Goal: Task Accomplishment & Management: Complete application form

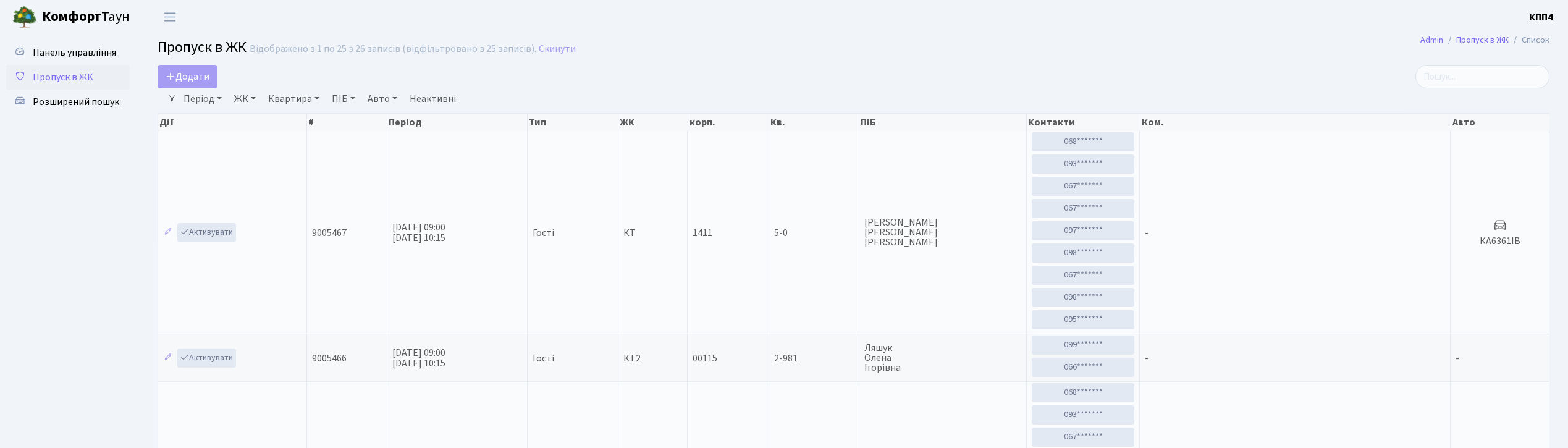
select select "25"
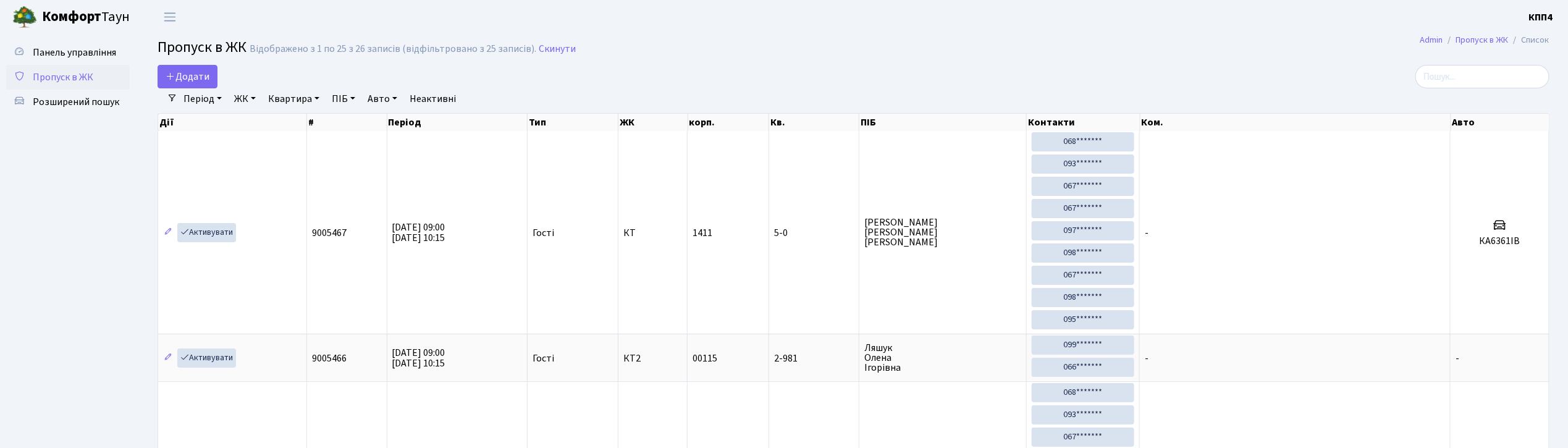
click at [1509, 76] on input "search" at bounding box center [1483, 76] width 134 height 24
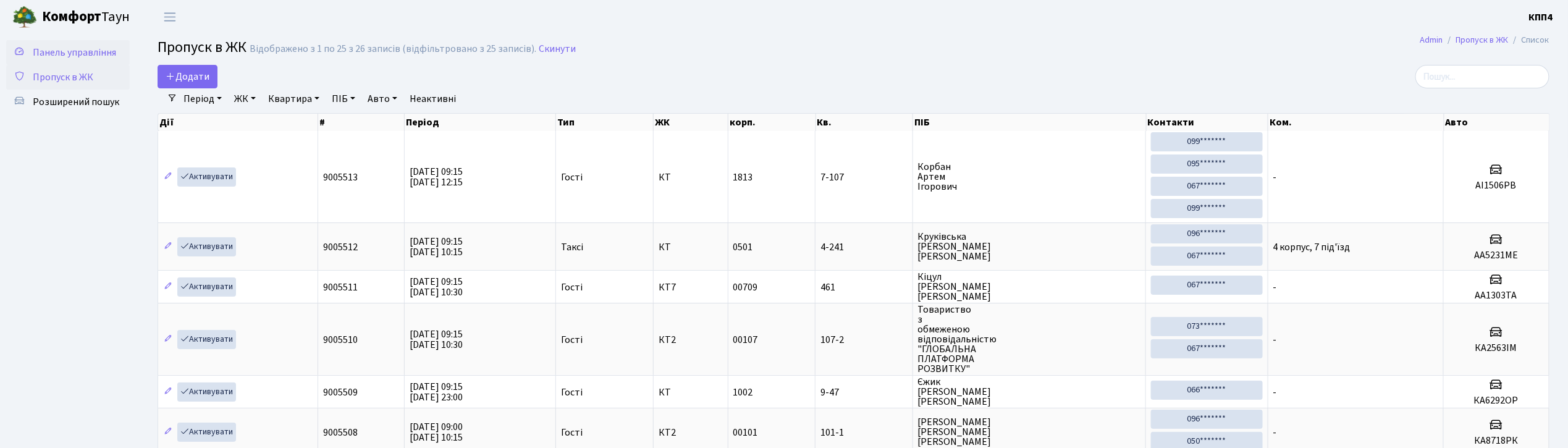
click at [94, 50] on span "Панель управління" at bounding box center [74, 52] width 84 height 14
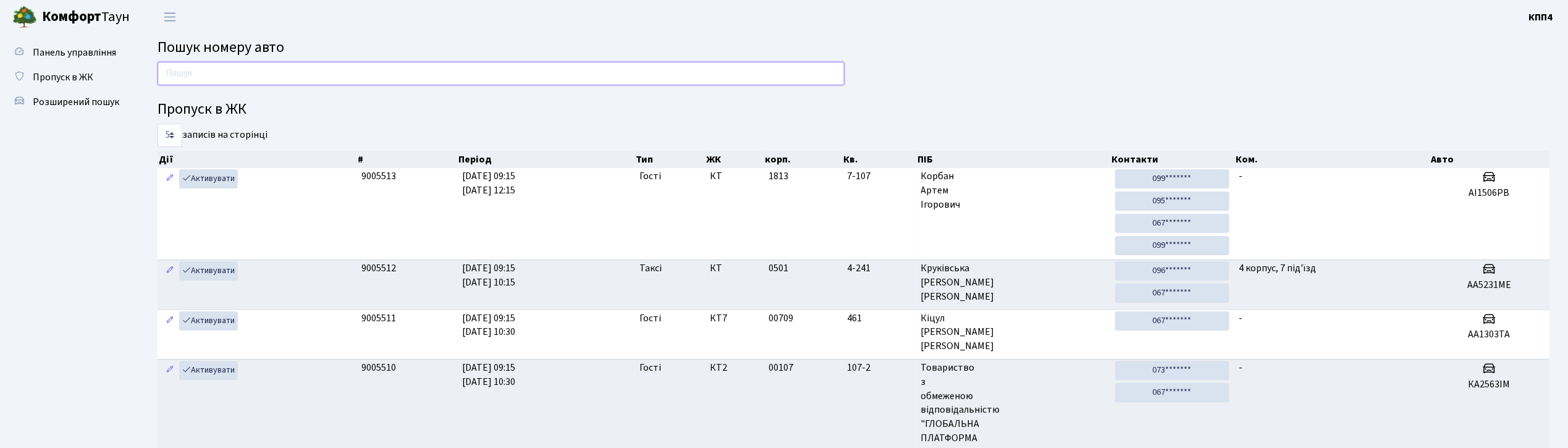
click at [438, 71] on input "text" at bounding box center [501, 74] width 687 height 24
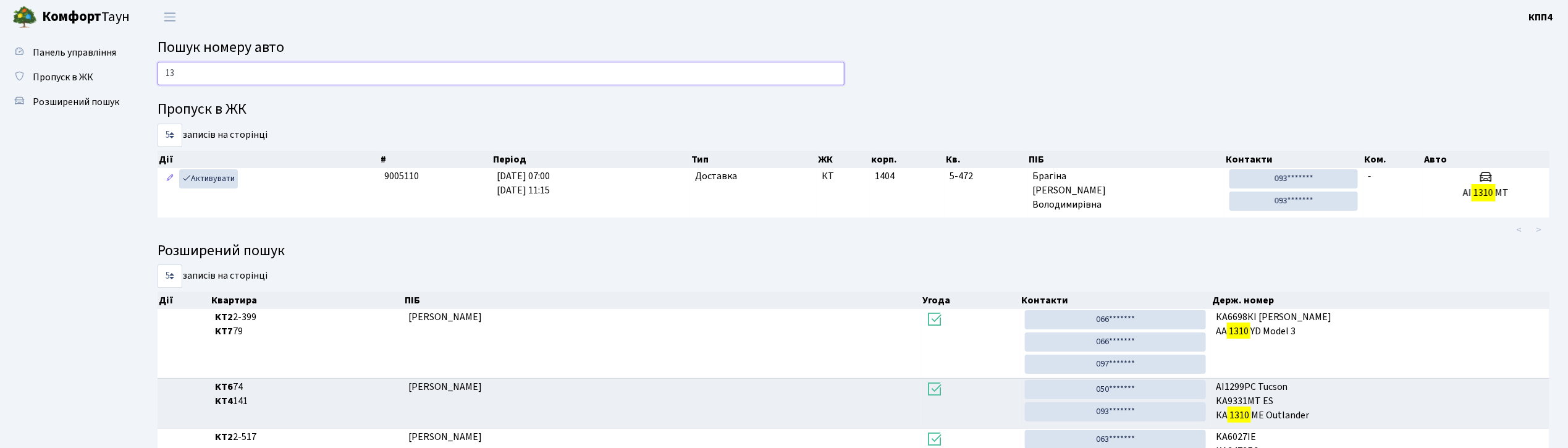
type input "1"
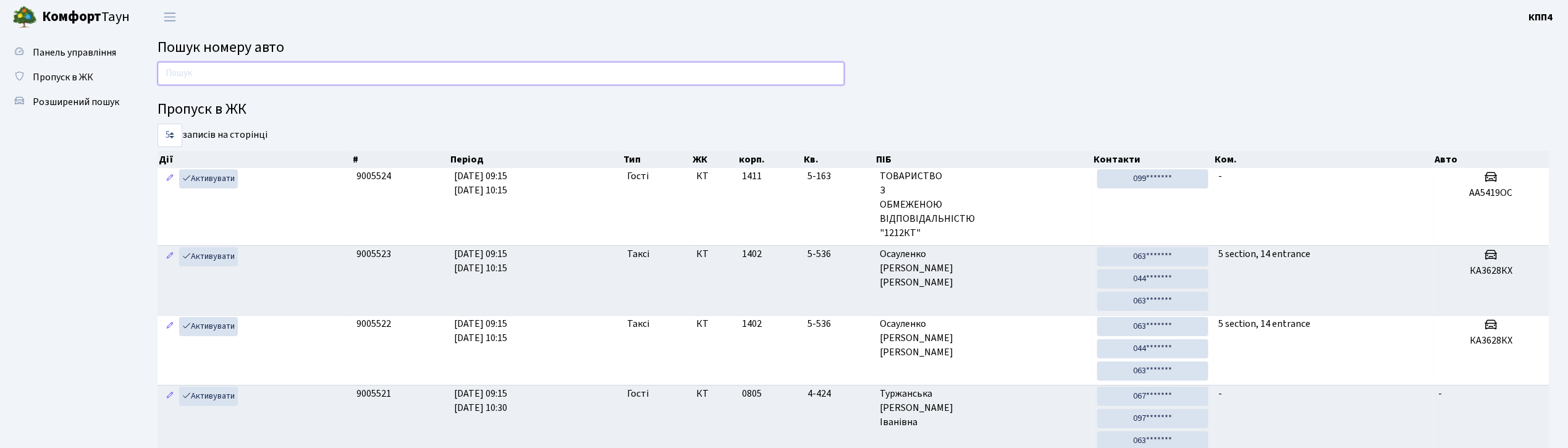
click at [566, 72] on input "text" at bounding box center [501, 74] width 687 height 24
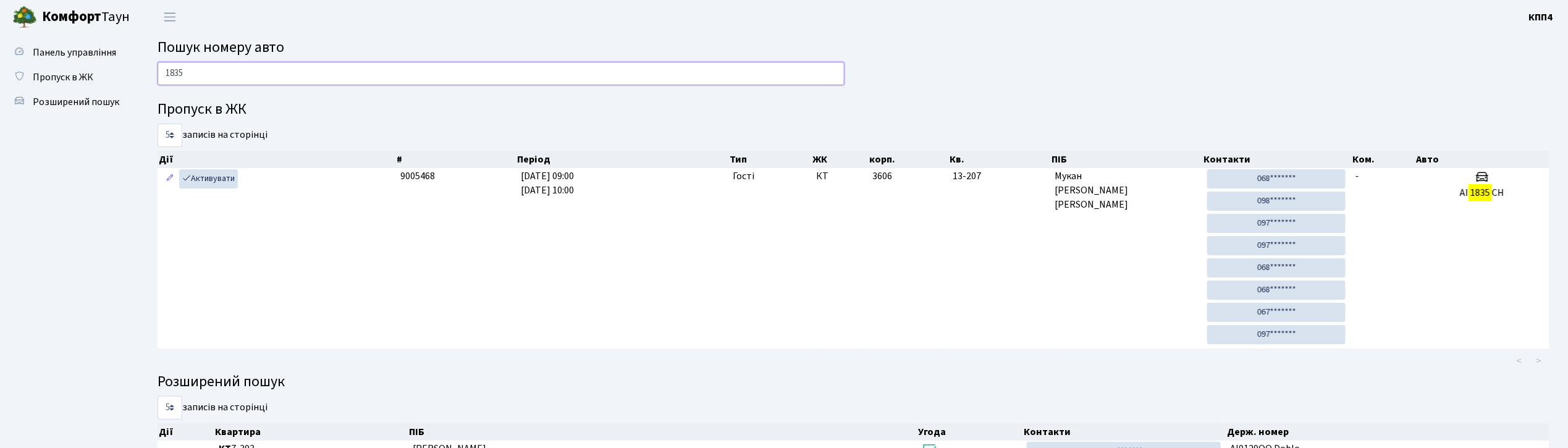
click at [652, 67] on input "1835" at bounding box center [501, 74] width 687 height 24
type input "1"
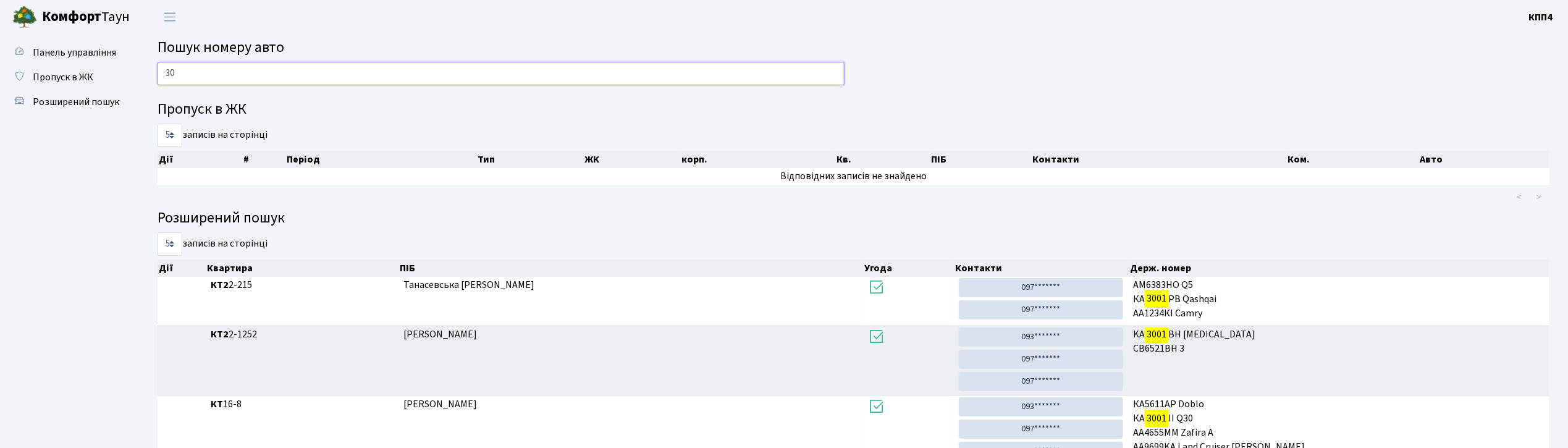
type input "3"
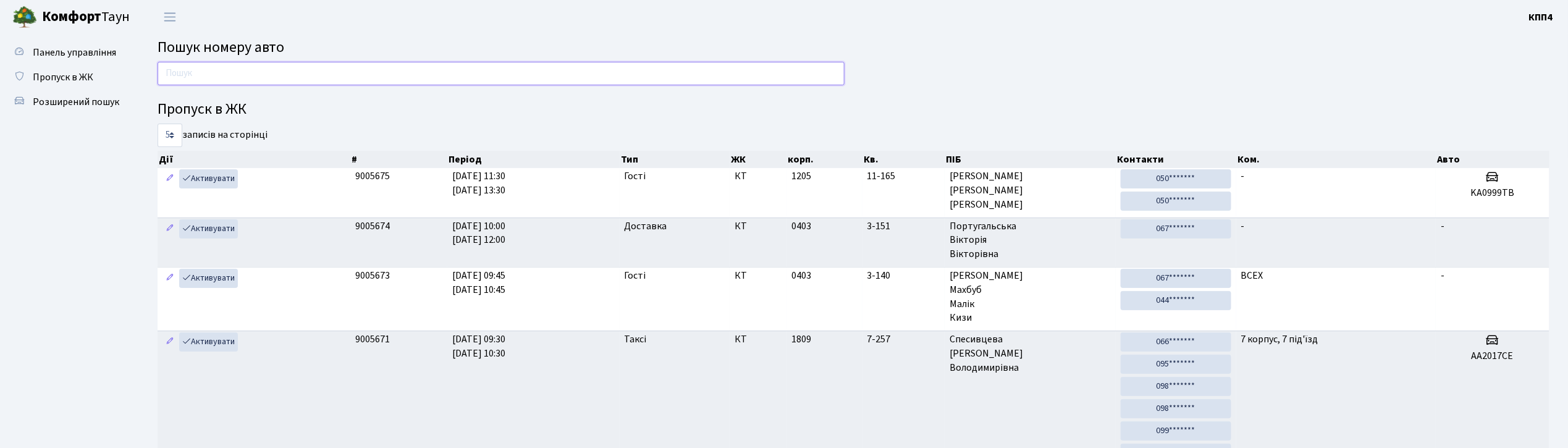
click at [446, 67] on input "text" at bounding box center [501, 74] width 687 height 24
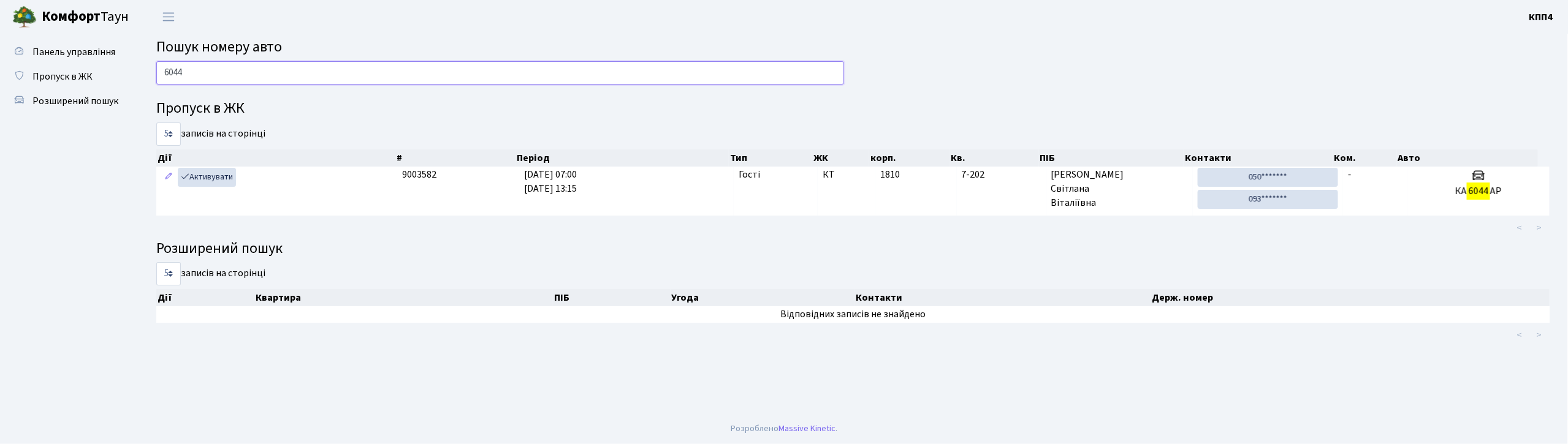
click at [354, 71] on input "6044" at bounding box center [501, 73] width 688 height 24
type input "6"
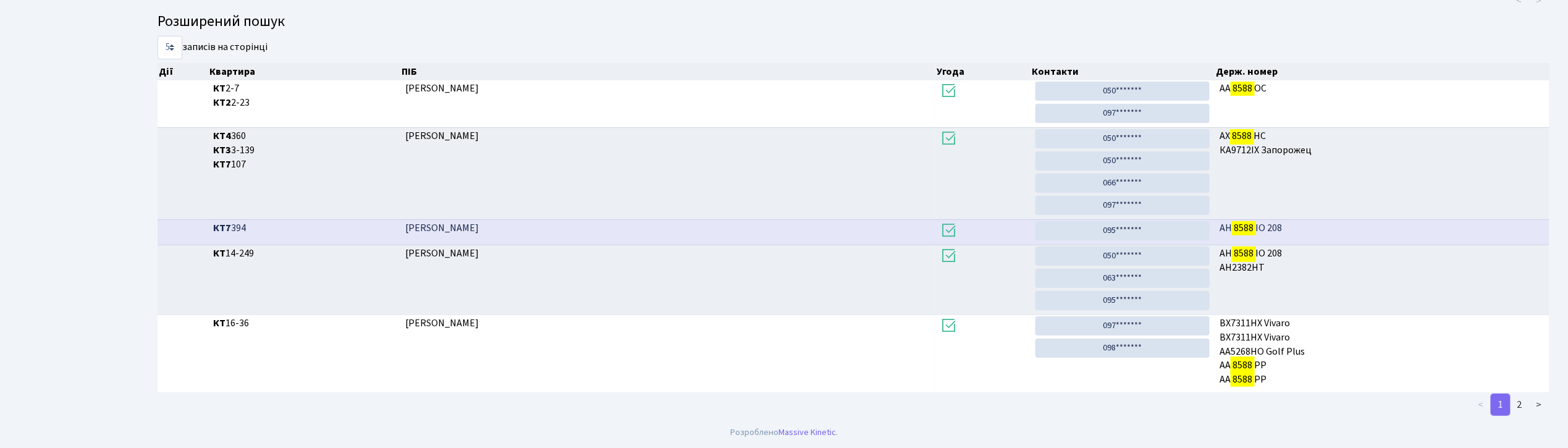
scroll to position [67, 0]
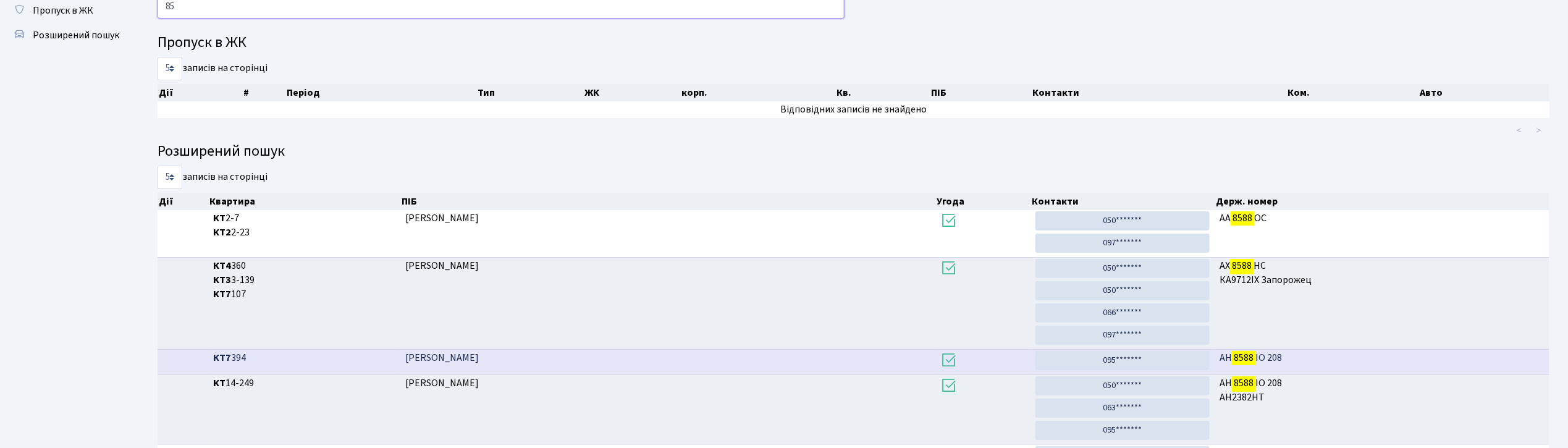
type input "8"
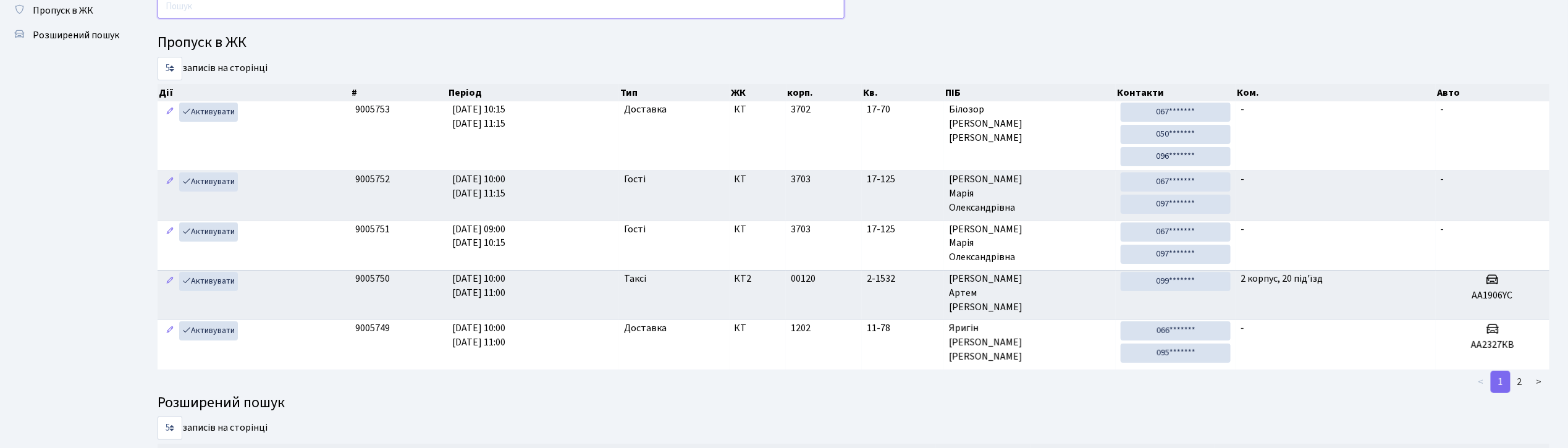
click at [592, 1] on input "text" at bounding box center [501, 6] width 687 height 24
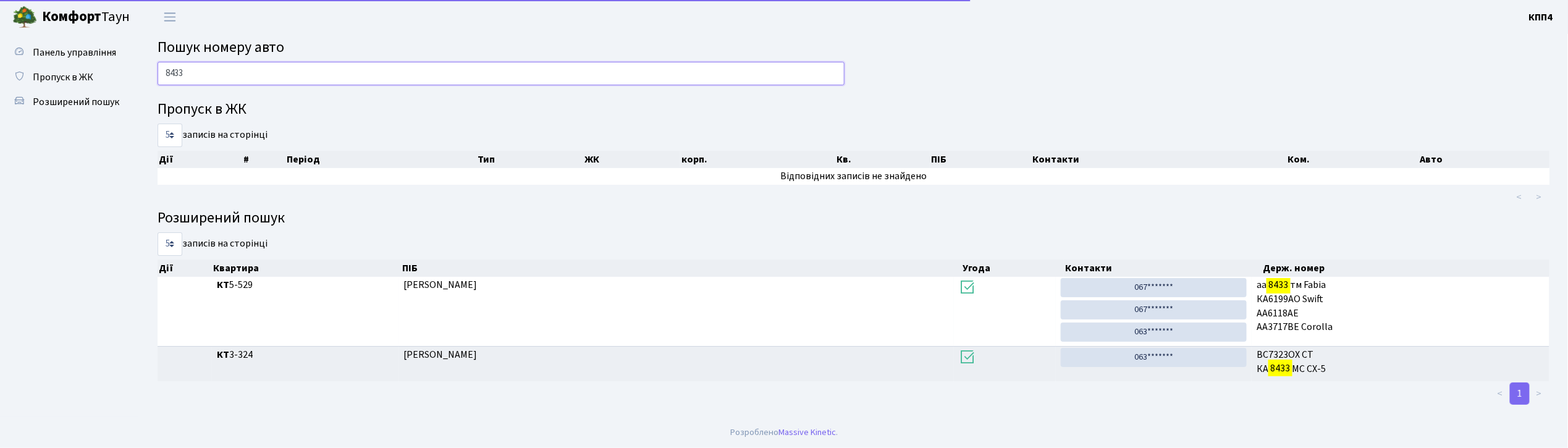
scroll to position [0, 0]
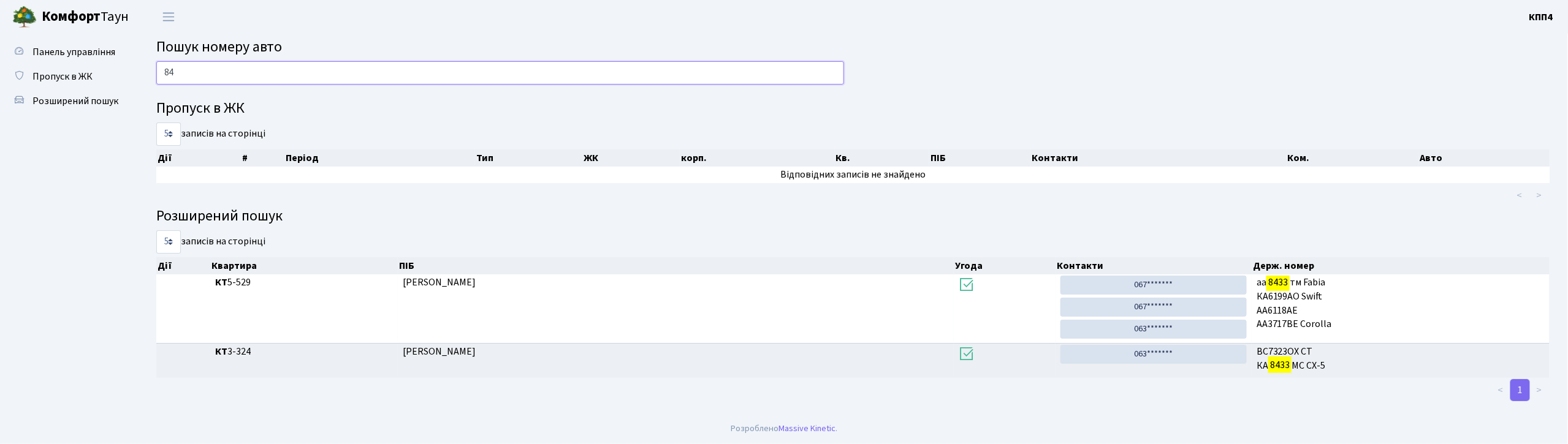
type input "8"
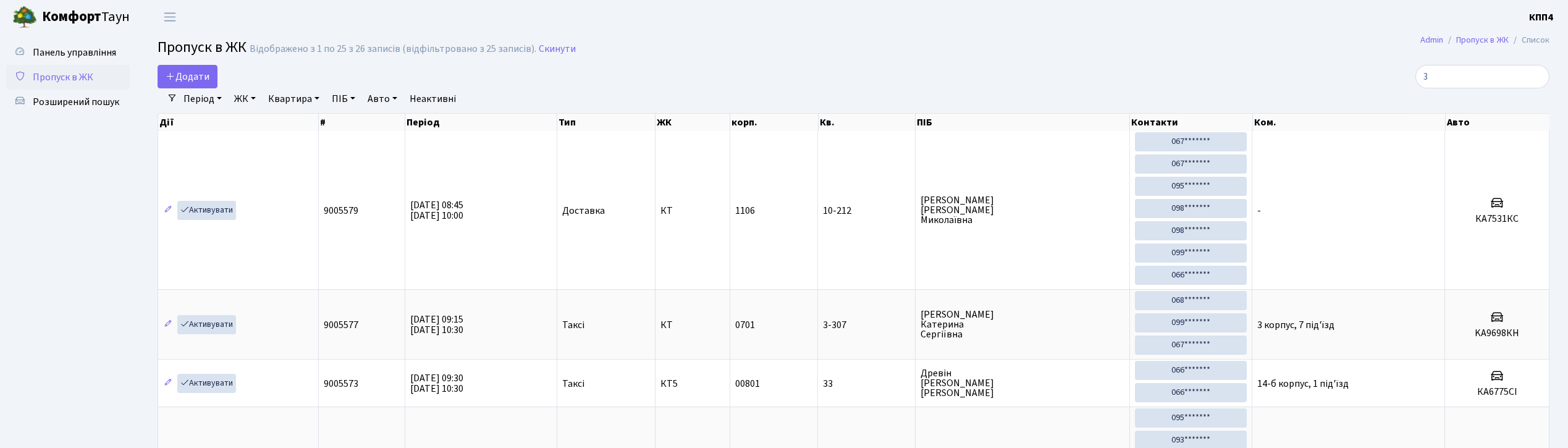
select select "25"
click at [1484, 82] on input "3" at bounding box center [1483, 76] width 134 height 24
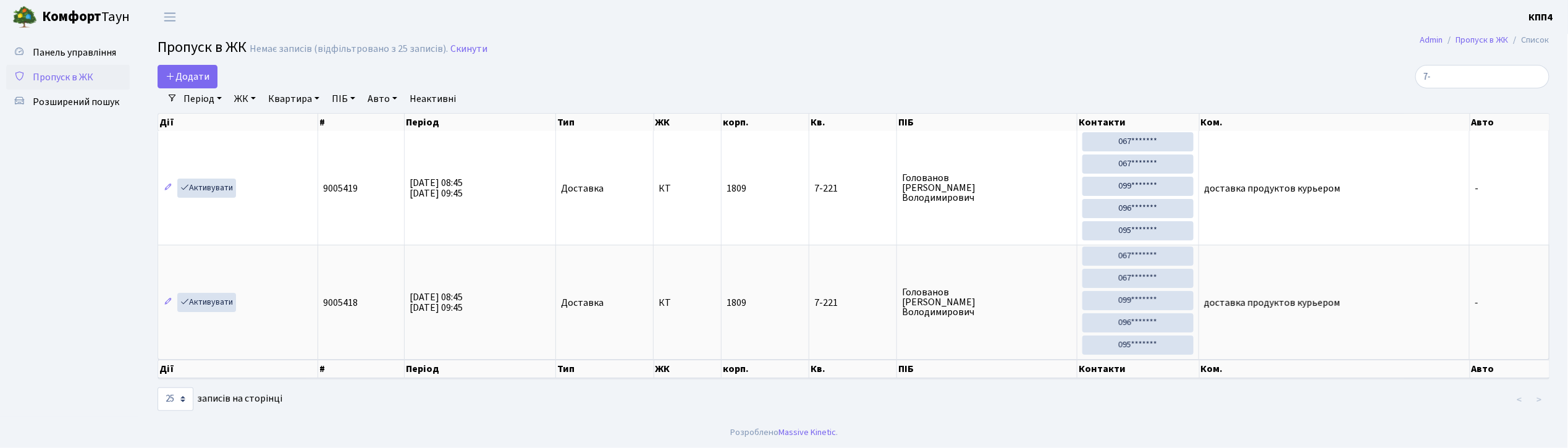
type input "7"
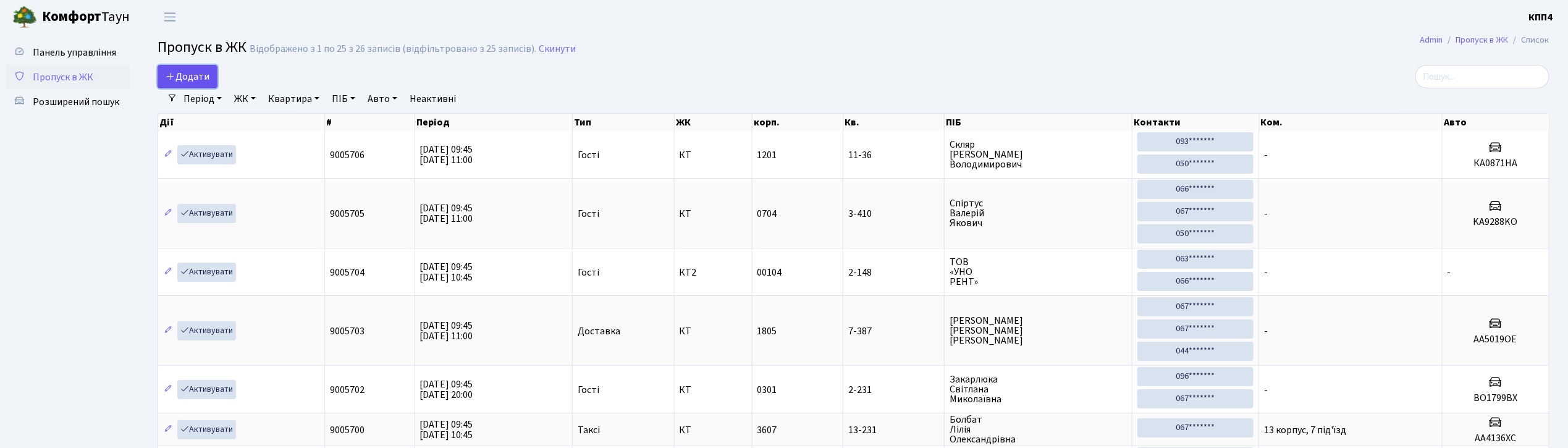
click at [203, 80] on span "Додати" at bounding box center [187, 76] width 44 height 14
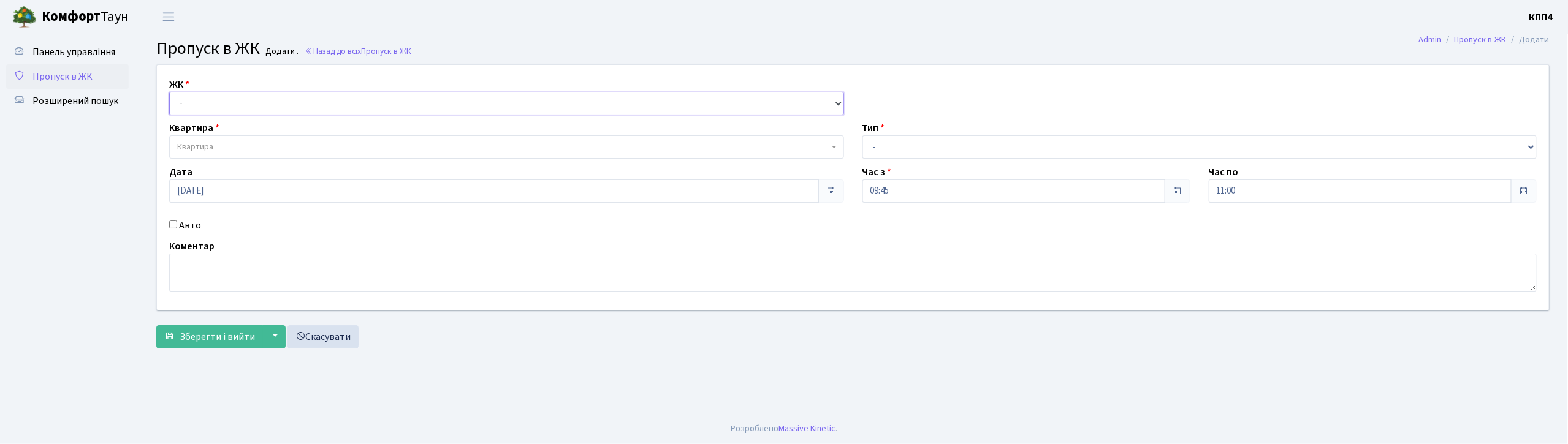
click at [334, 106] on select "- КТ, вул. Регенераторна, 4 КТ2, просп. Соборності, 17 КТ3, вул. Березнева, 16 …" at bounding box center [507, 104] width 675 height 24
select select "271"
click at [170, 92] on select "- КТ, вул. Регенераторна, 4 КТ2, просп. Соборності, 17 КТ3, вул. Березнева, 16 …" at bounding box center [507, 104] width 675 height 24
select select
click at [321, 146] on span "Квартира" at bounding box center [503, 147] width 652 height 12
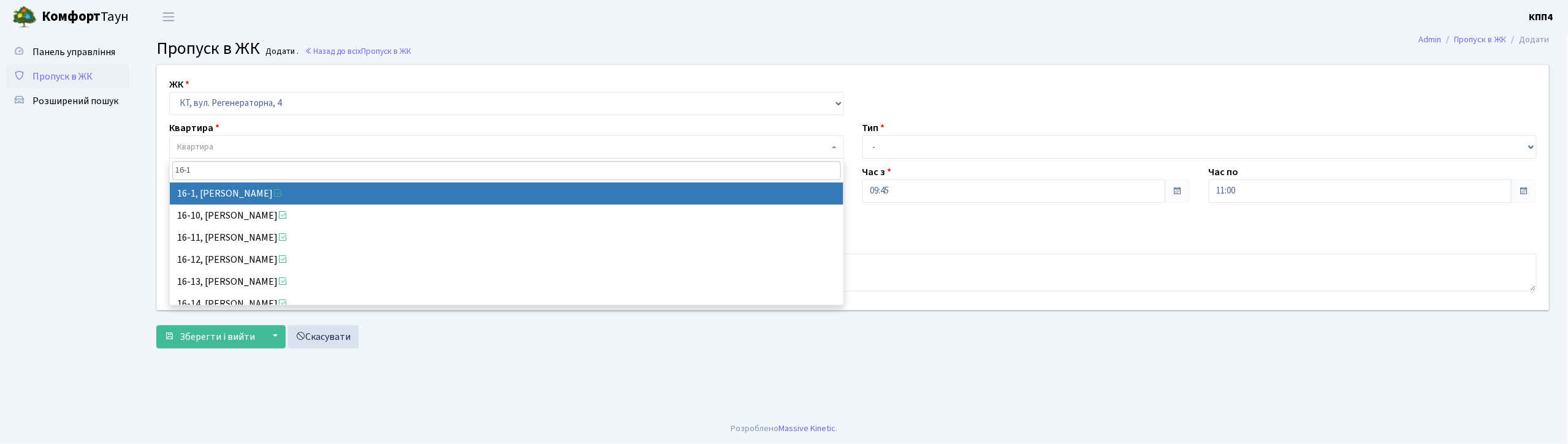
type input "16-1"
select select "8562"
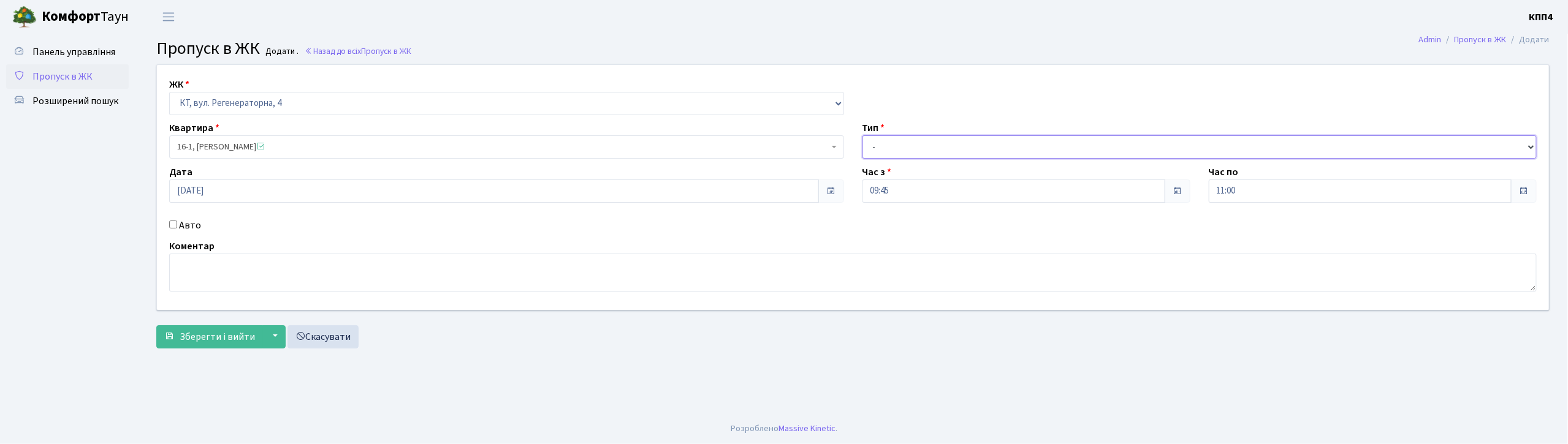
drag, startPoint x: 934, startPoint y: 150, endPoint x: 934, endPoint y: 158, distance: 8.0
click at [934, 150] on select "- Доставка Таксі Гості Сервіс" at bounding box center [1200, 147] width 675 height 24
select select "3"
click at [863, 135] on select "- Доставка Таксі Гості Сервіс" at bounding box center [1200, 147] width 675 height 24
click at [319, 277] on textarea at bounding box center [853, 272] width 1368 height 38
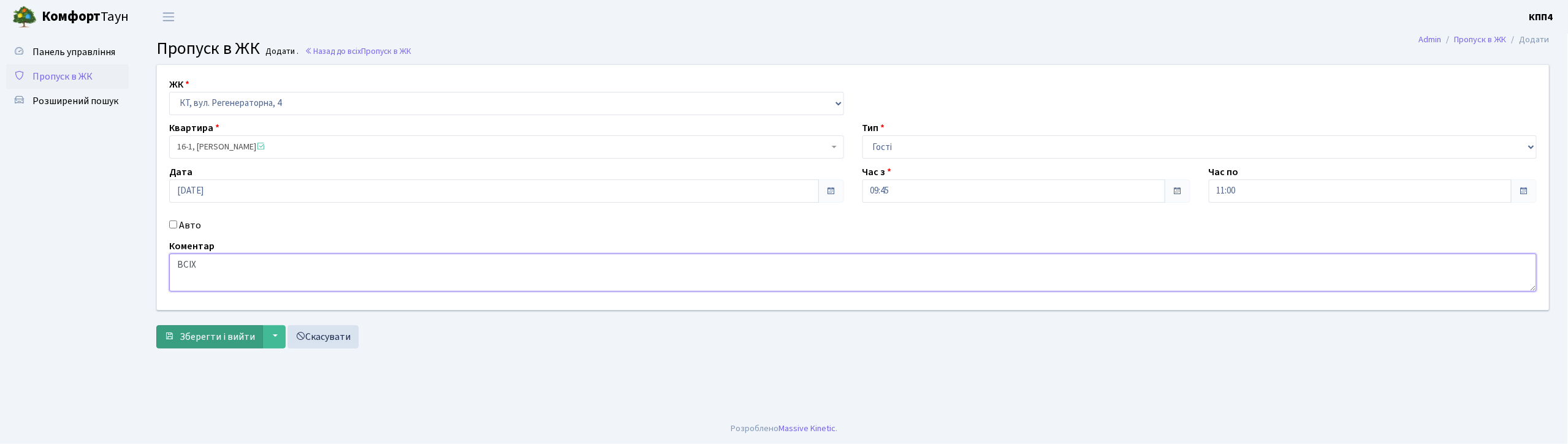
type textarea "ВСІХ"
click at [233, 337] on span "Зберегти і вийти" at bounding box center [217, 337] width 75 height 14
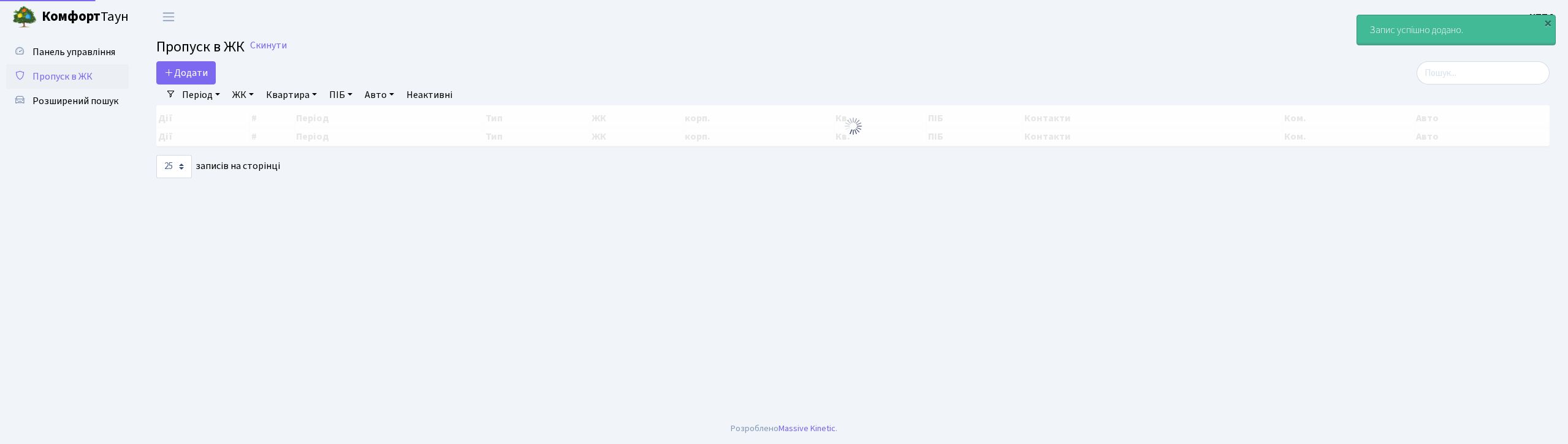
select select "25"
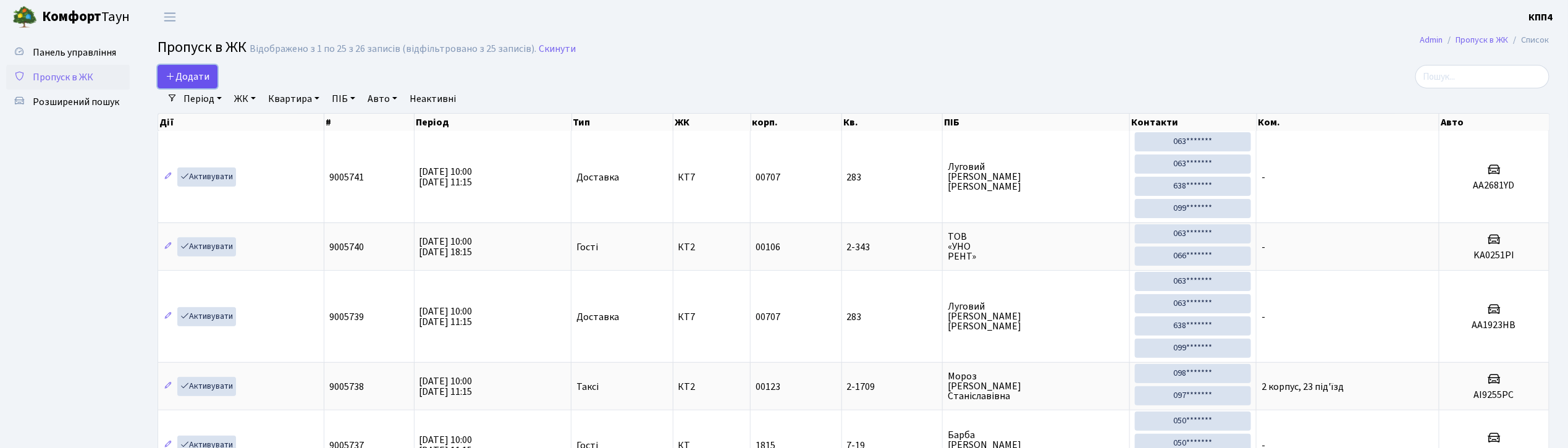
click at [203, 76] on span "Додати" at bounding box center [187, 76] width 44 height 14
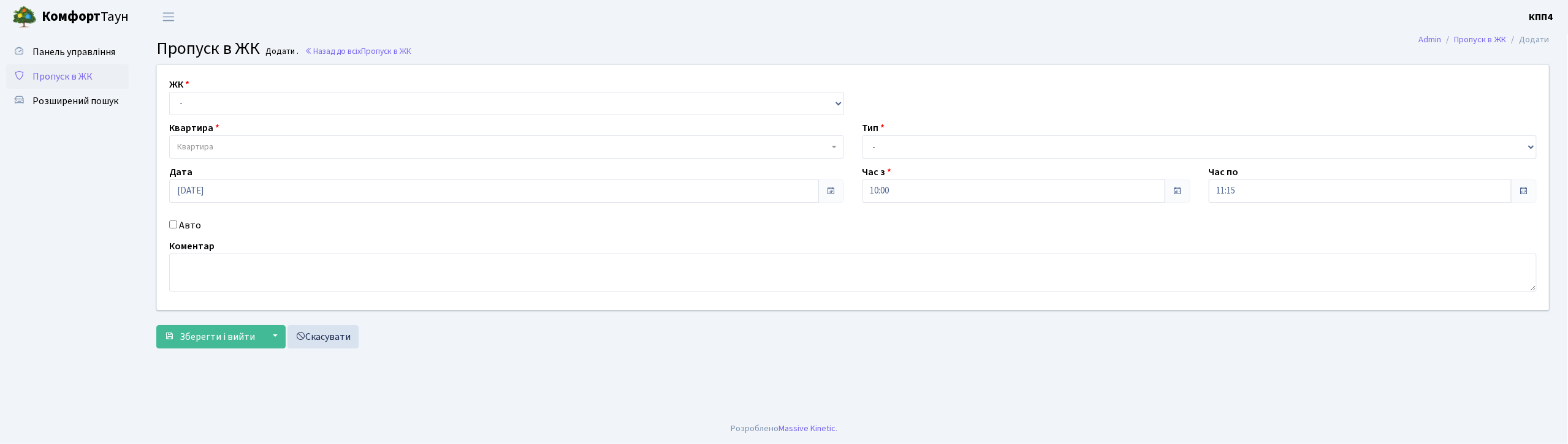
click at [175, 225] on input "Авто" at bounding box center [173, 225] width 8 height 8
checkbox input "true"
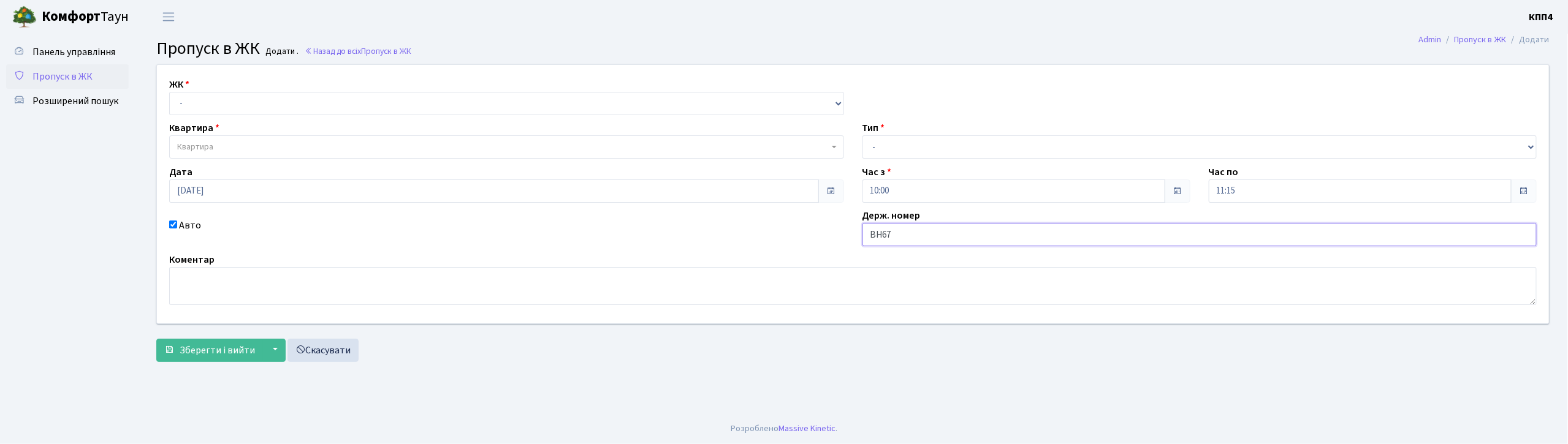
type input "ВН6713КА"
drag, startPoint x: 928, startPoint y: 151, endPoint x: 941, endPoint y: 157, distance: 14.3
click at [928, 151] on select "- Доставка Таксі Гості Сервіс" at bounding box center [1200, 147] width 675 height 24
select select "2"
click at [863, 135] on select "- Доставка Таксі Гості Сервіс" at bounding box center [1200, 147] width 675 height 24
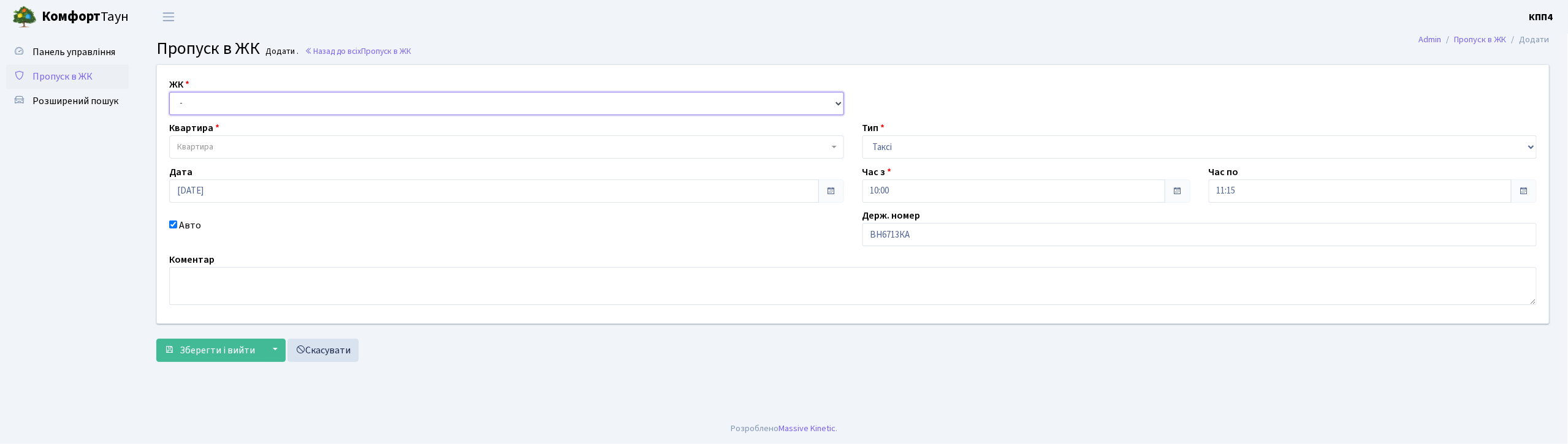
click at [251, 109] on select "- КТ, вул. Регенераторна, 4 КТ2, просп. Соборності, 17 КТ3, вул. Березнева, 16 …" at bounding box center [507, 104] width 675 height 24
select select "271"
click at [170, 92] on select "- КТ, вул. Регенераторна, 4 КТ2, просп. [STREET_ADDRESS] [STREET_ADDRESS] [PERS…" at bounding box center [507, 104] width 675 height 24
select select
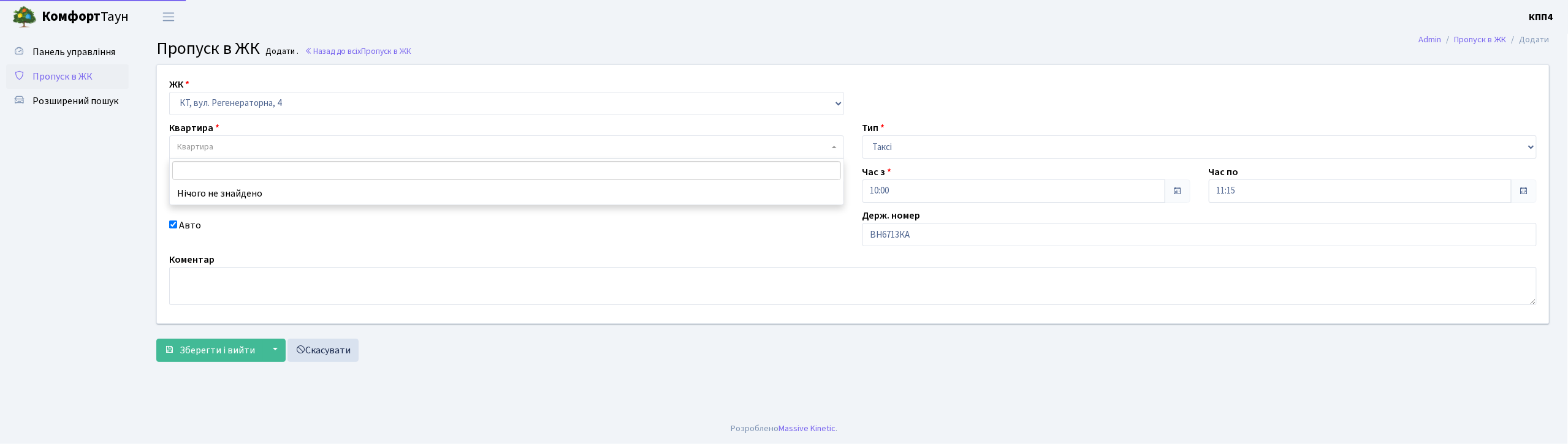
click at [280, 138] on span "Квартира" at bounding box center [507, 147] width 675 height 24
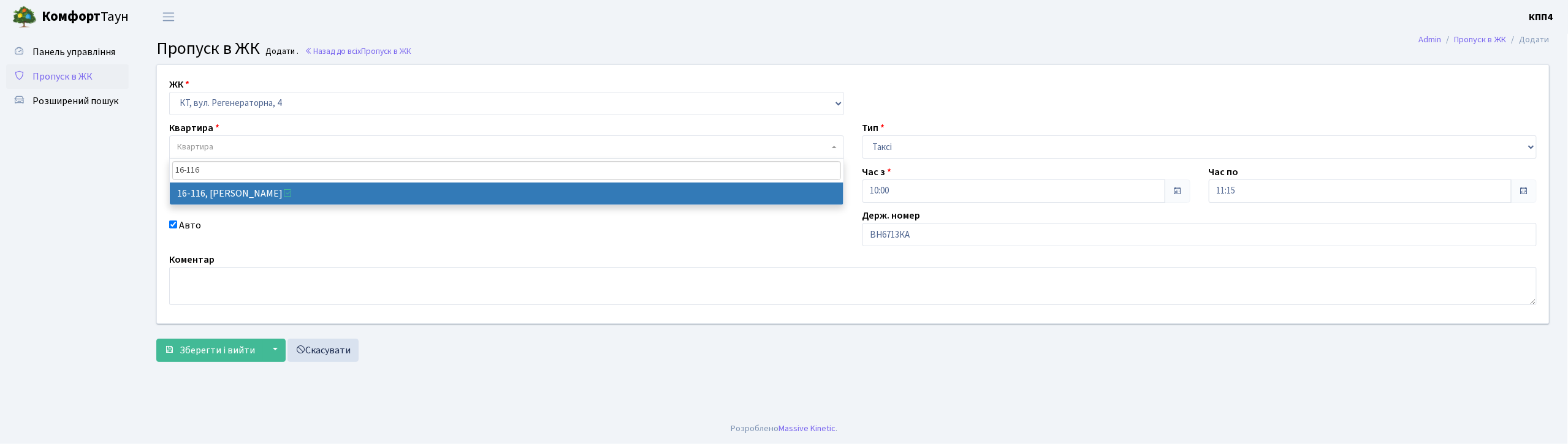
type input "16-116"
select select "8677"
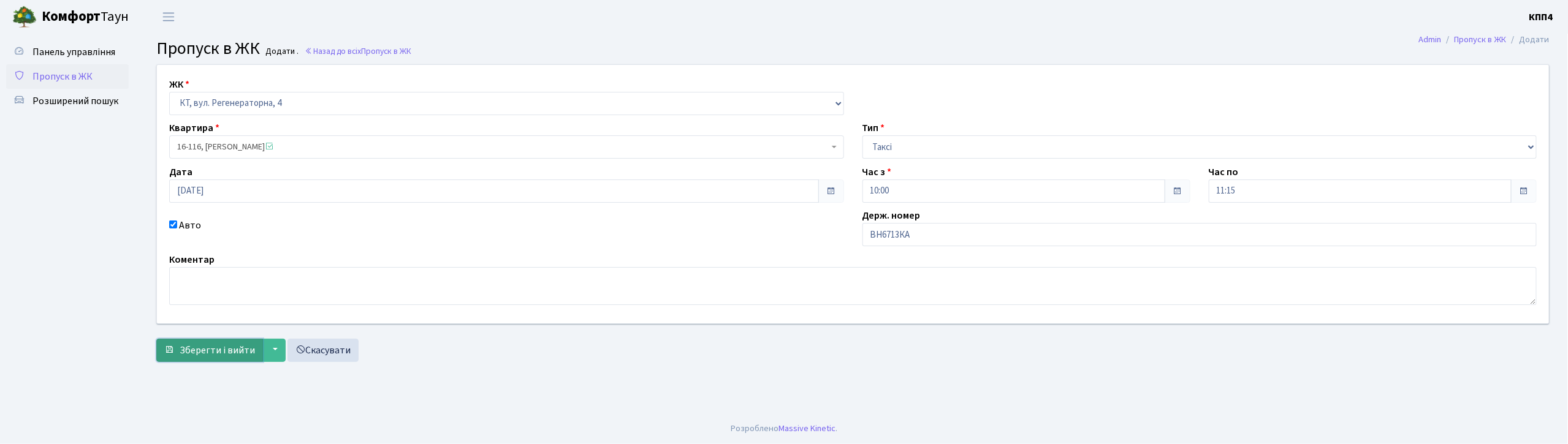
click at [231, 354] on span "Зберегти і вийти" at bounding box center [217, 350] width 75 height 14
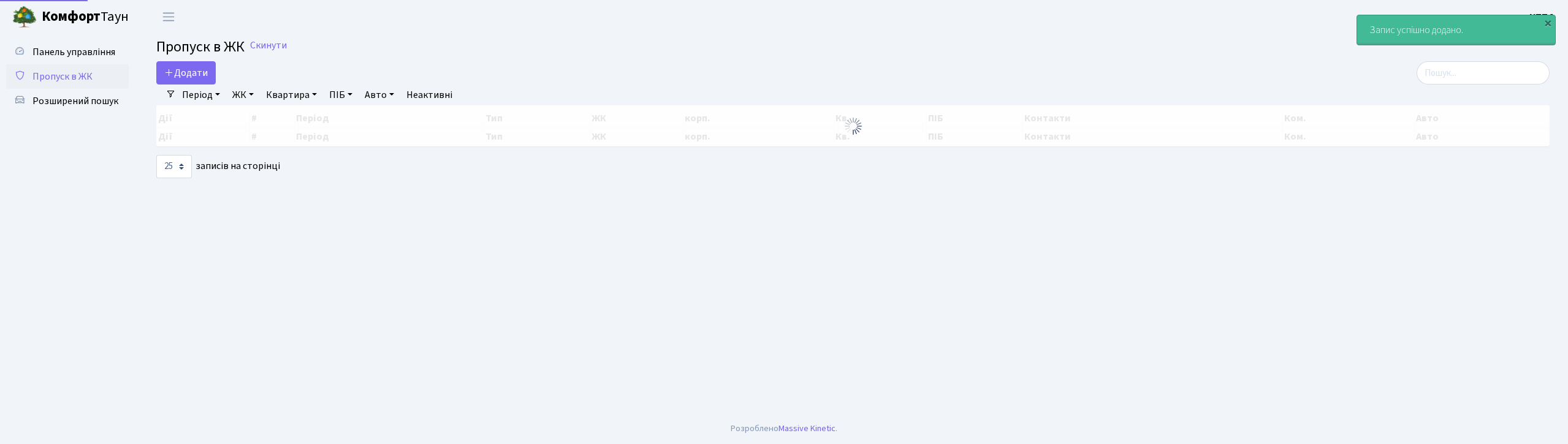
select select "25"
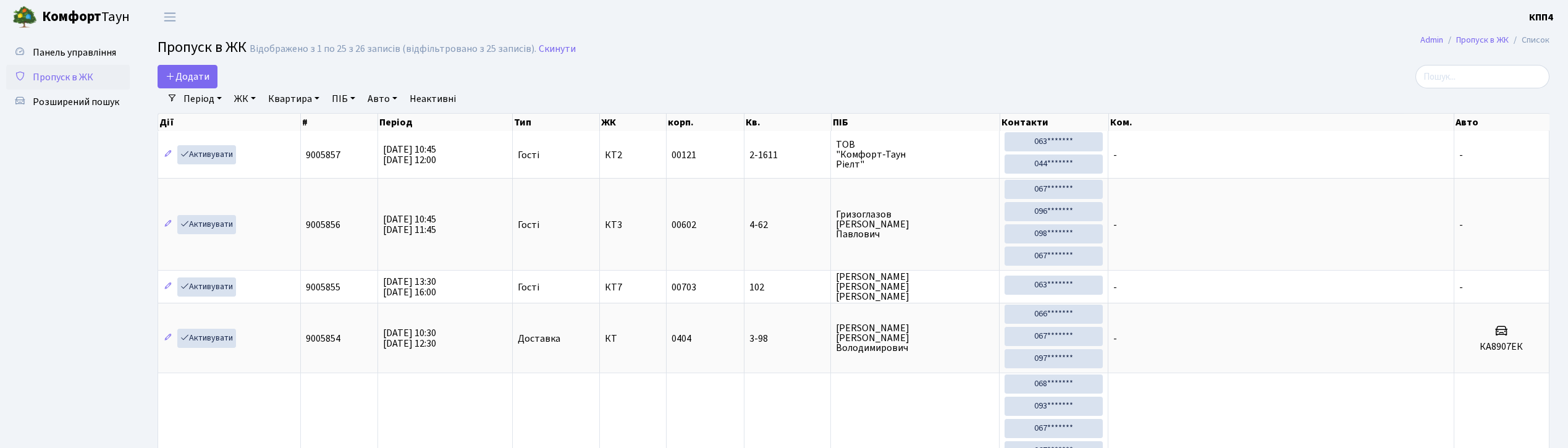
select select "25"
click at [1489, 80] on input "search" at bounding box center [1483, 76] width 134 height 24
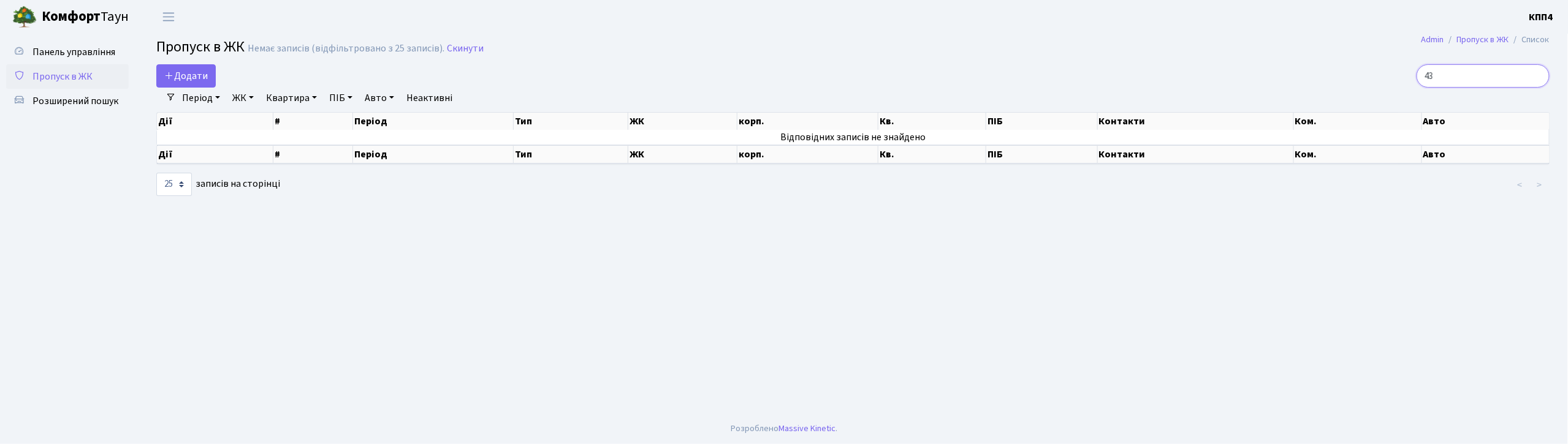
type input "4"
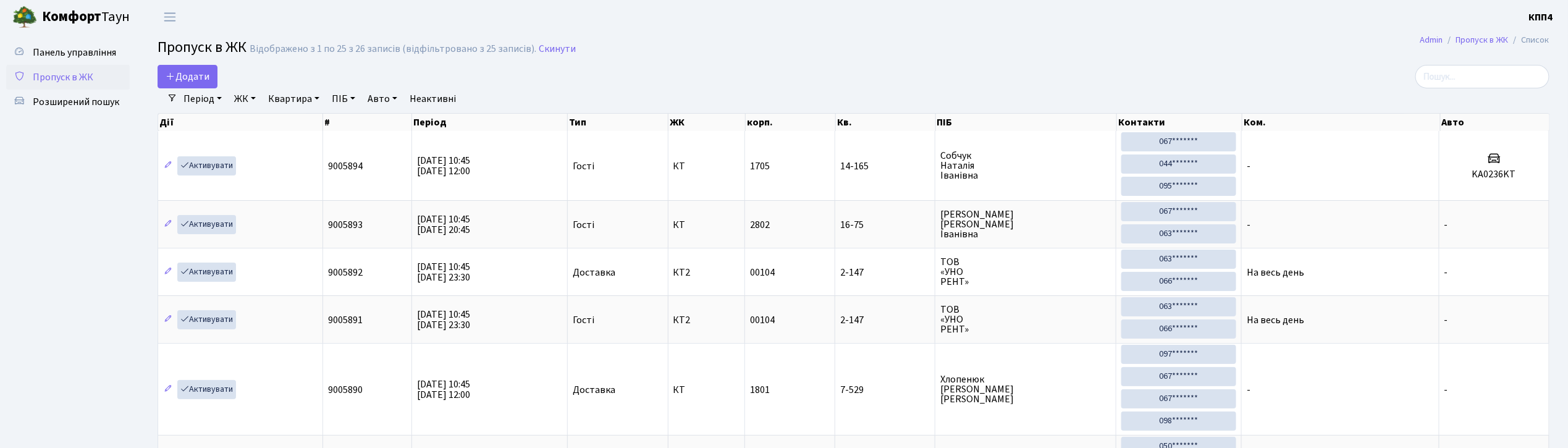
click at [1479, 100] on div "Період 23.09.2025 - 23.09.2025 ЖК - КТ, вул. Регенераторна, 4 КТ2, просп. Собор…" at bounding box center [859, 99] width 1363 height 21
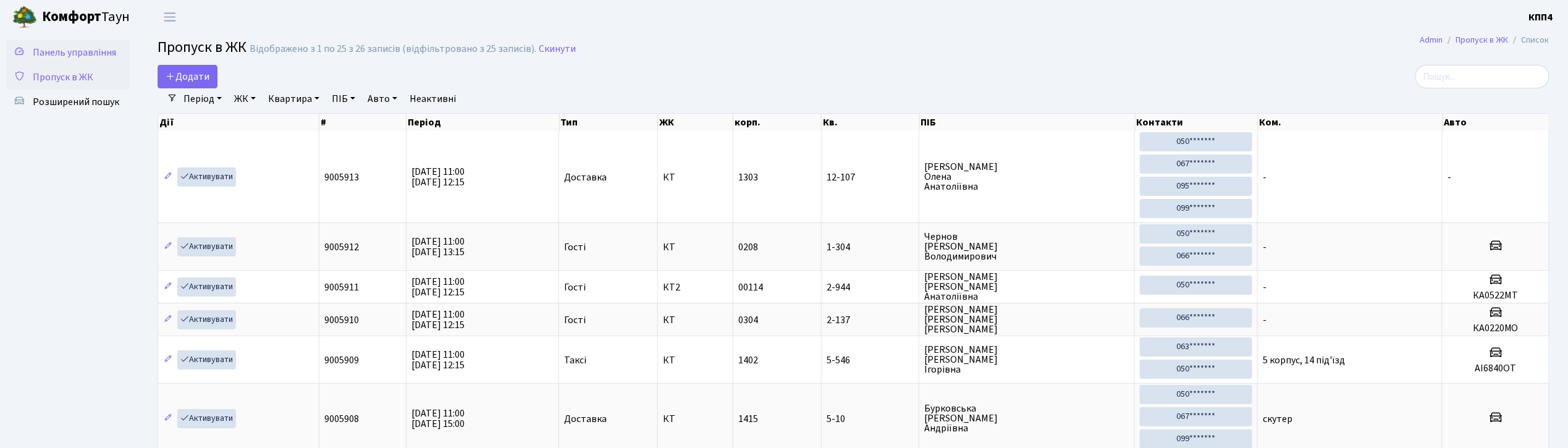
click at [62, 50] on span "Панель управління" at bounding box center [74, 52] width 84 height 14
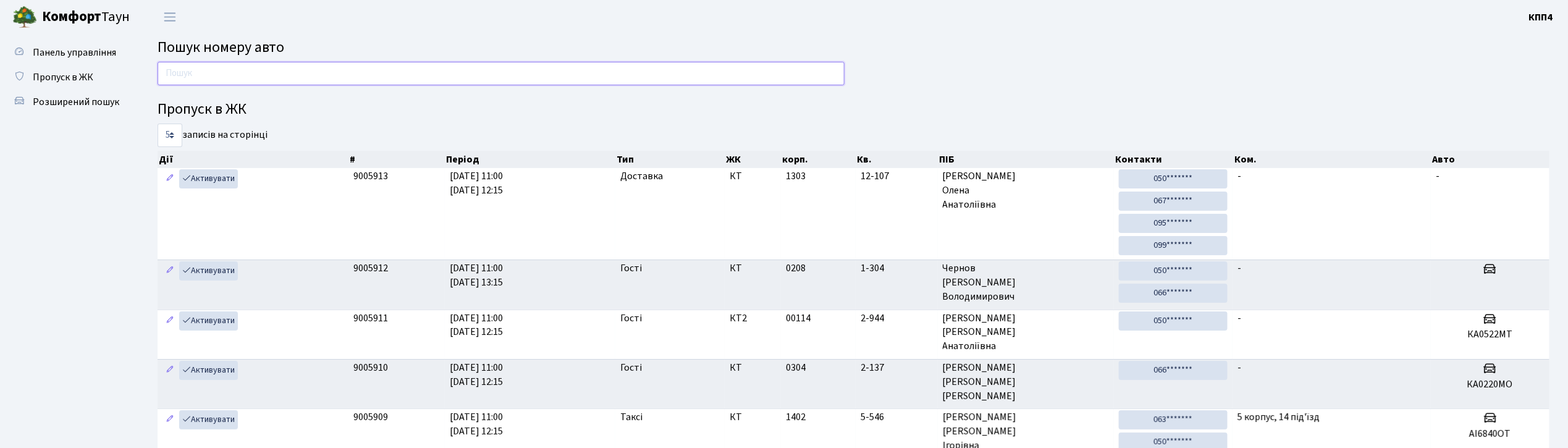
click at [332, 71] on input "text" at bounding box center [501, 74] width 687 height 24
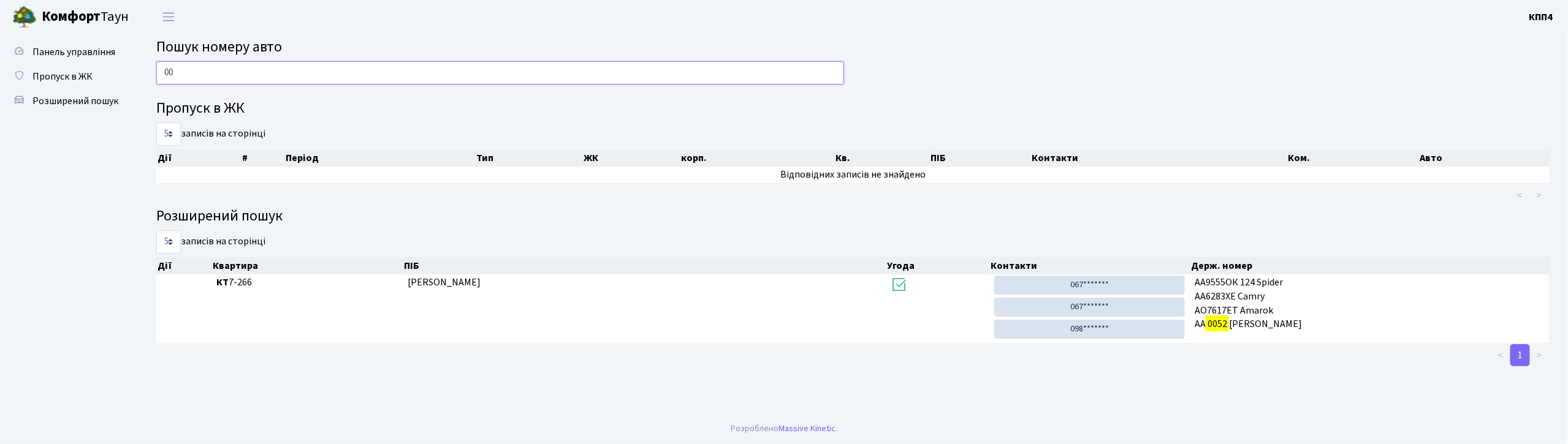
type input "0"
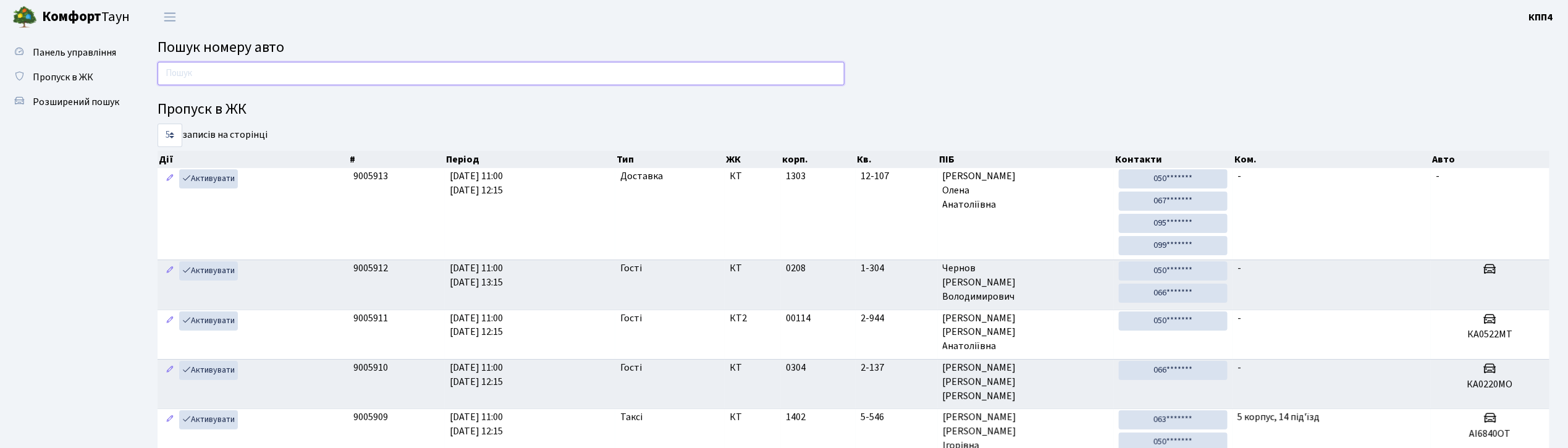
click at [554, 72] on input "text" at bounding box center [501, 74] width 687 height 24
click at [599, 76] on input "text" at bounding box center [501, 74] width 687 height 24
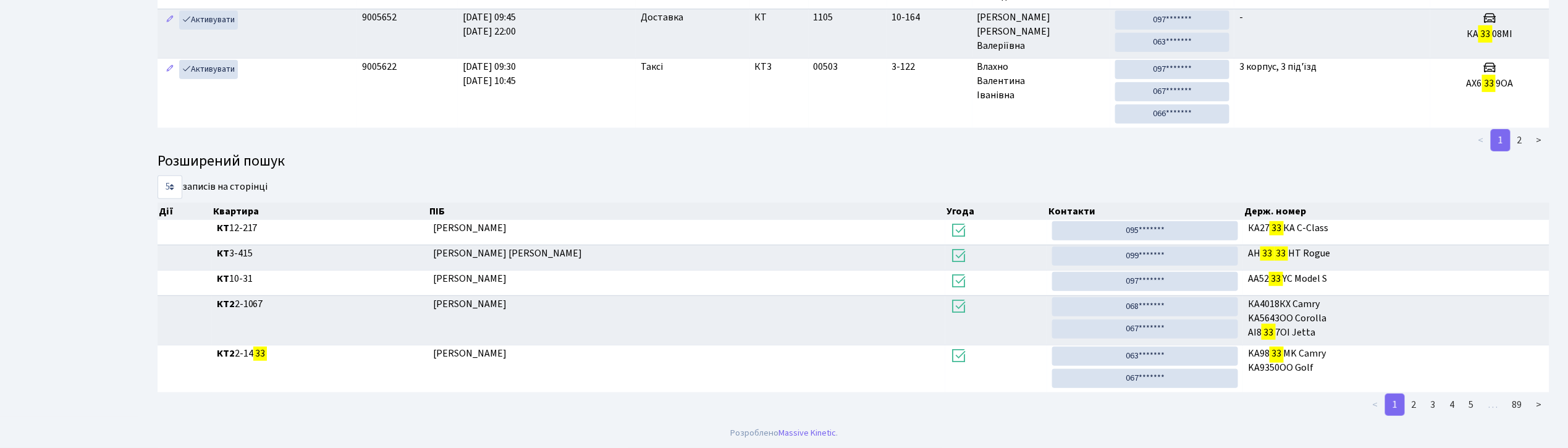
scroll to position [335, 0]
type input "3"
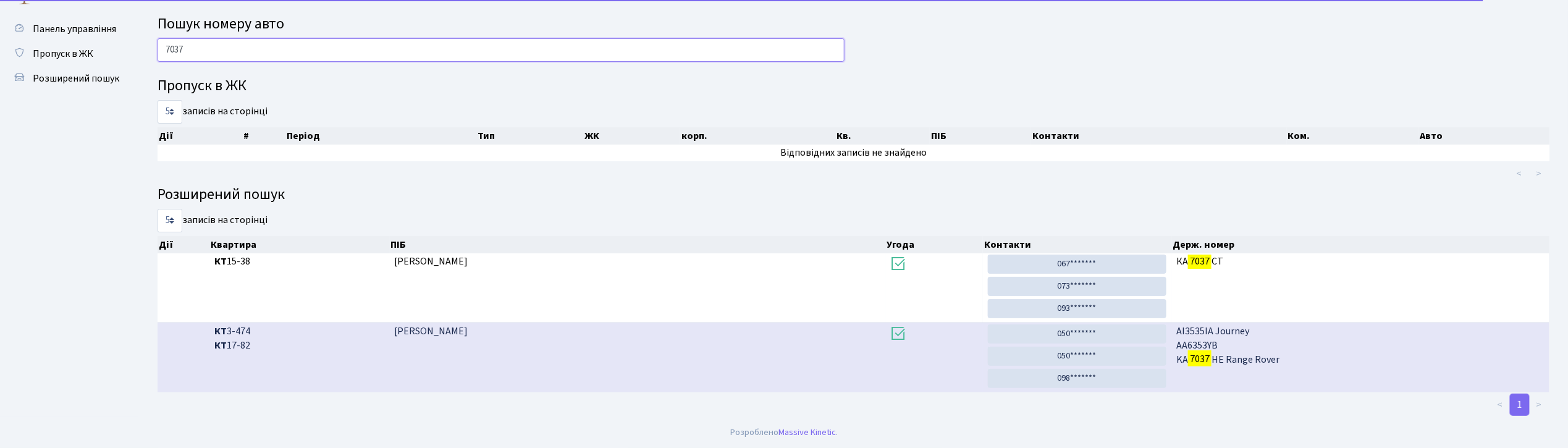
scroll to position [2, 0]
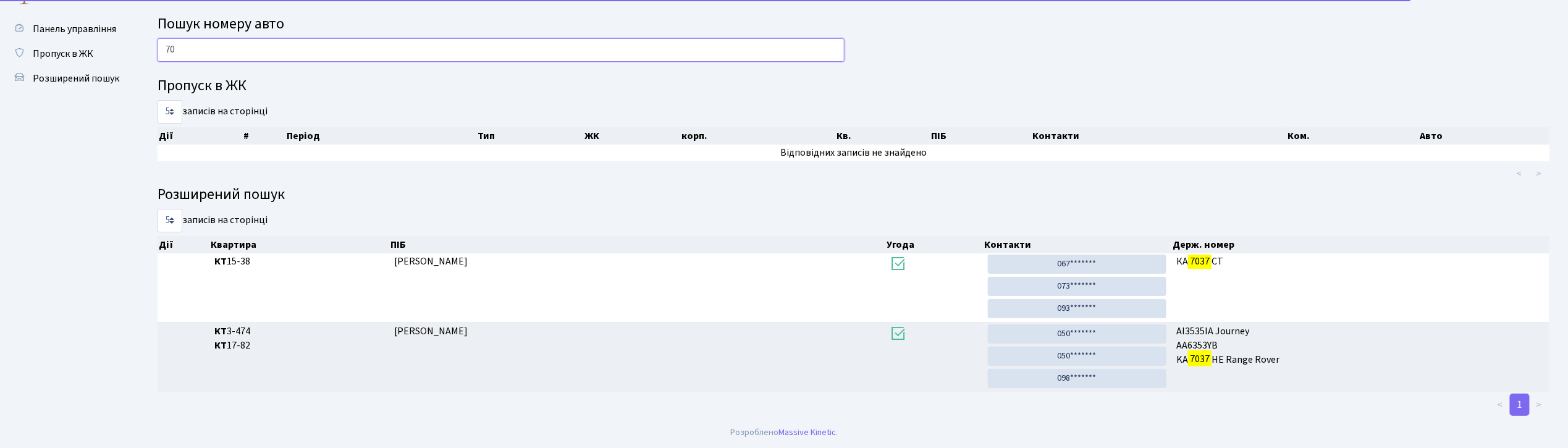
type input "7"
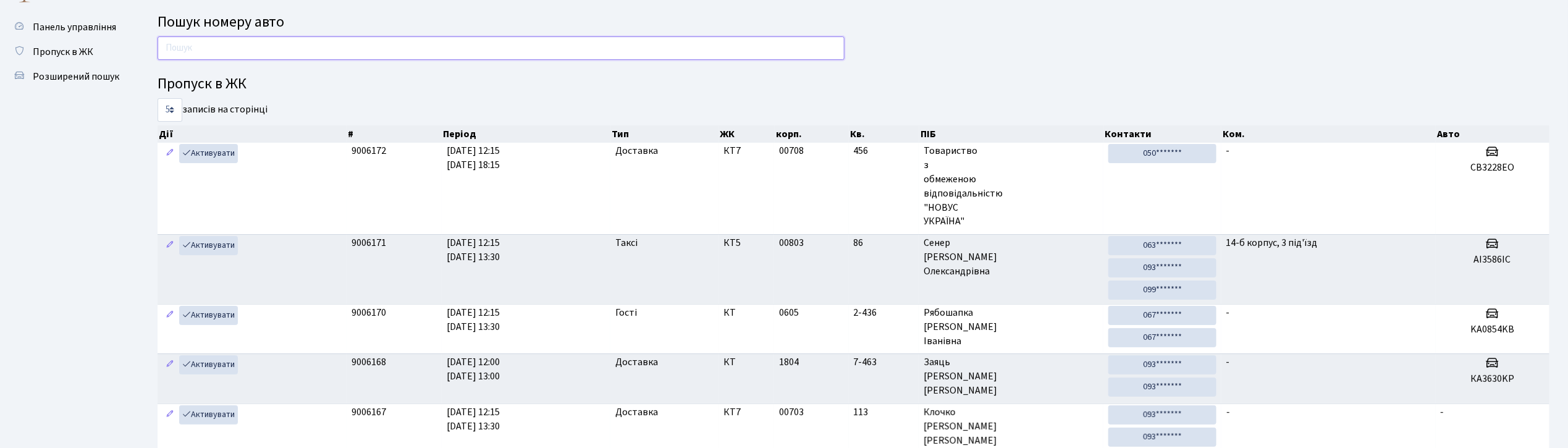
click at [445, 45] on input "text" at bounding box center [501, 48] width 687 height 24
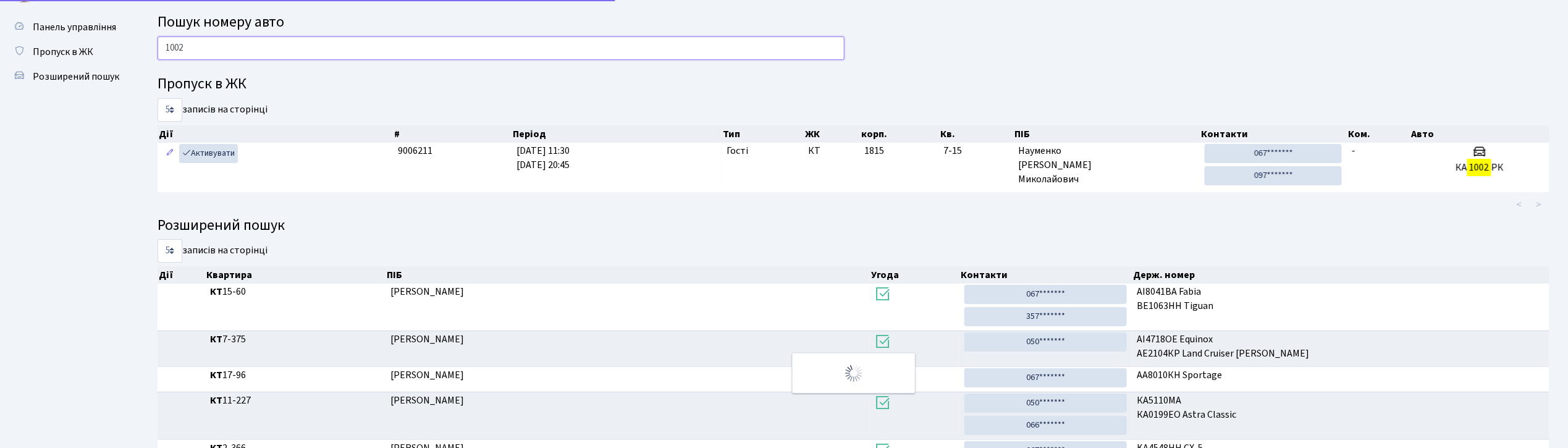
type input "1002"
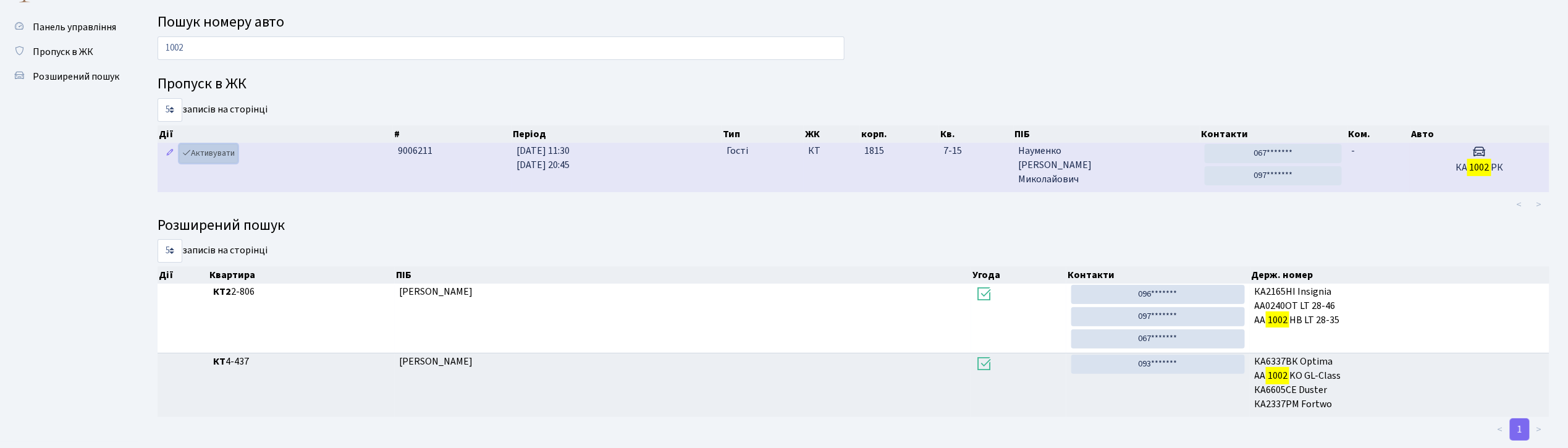
click at [220, 154] on link "Активувати" at bounding box center [208, 154] width 58 height 19
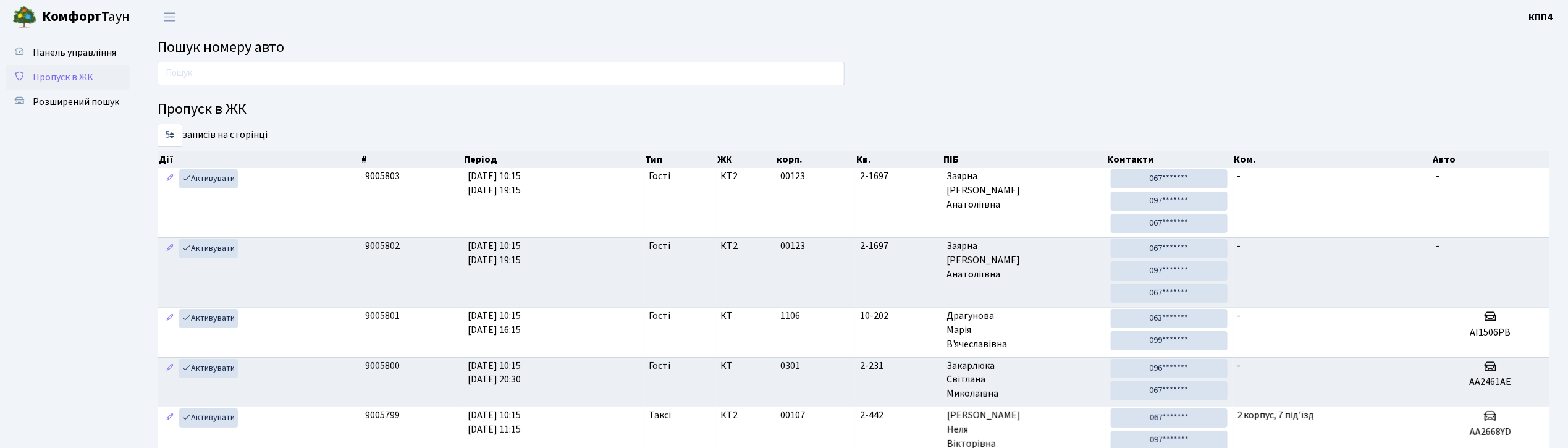
click at [60, 71] on span "Пропуск в ЖК" at bounding box center [63, 77] width 61 height 14
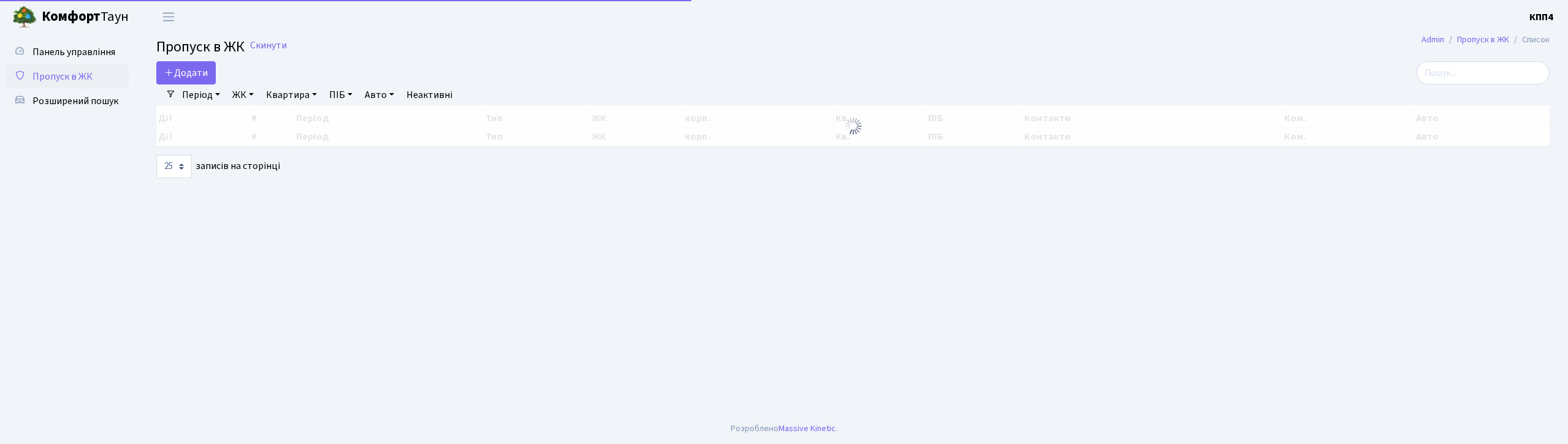
select select "25"
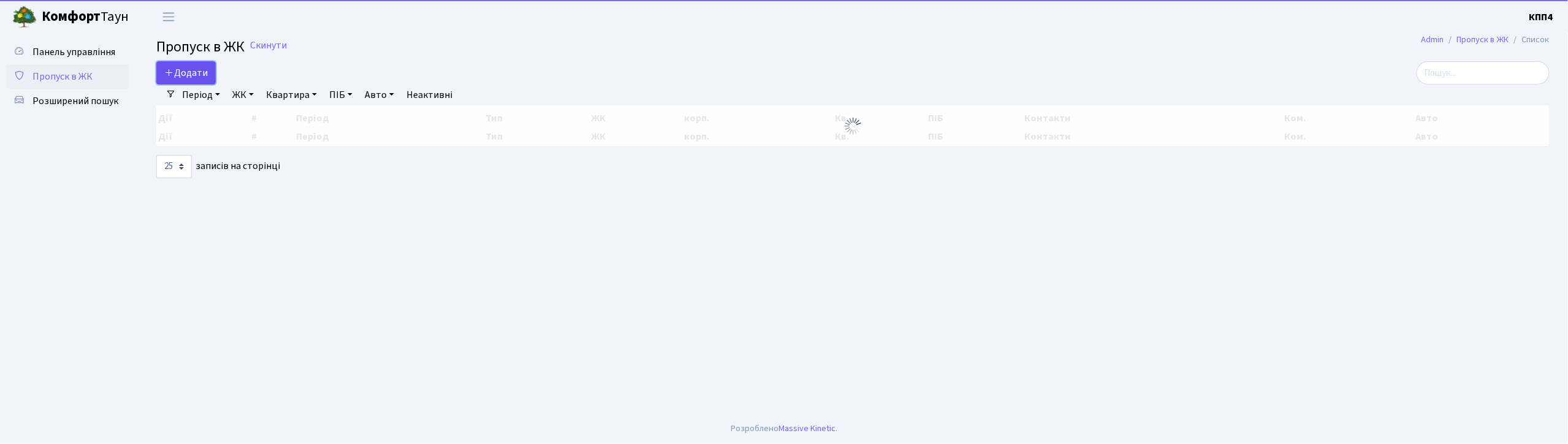
click at [195, 75] on span "Додати" at bounding box center [186, 73] width 44 height 14
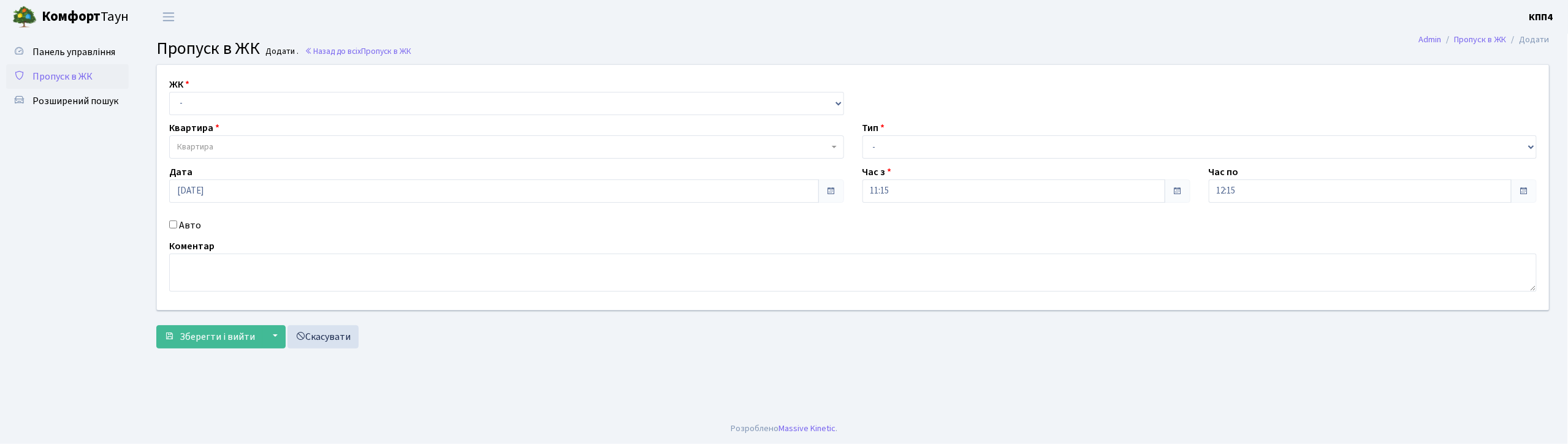
click at [174, 224] on input "Авто" at bounding box center [173, 225] width 8 height 8
checkbox input "true"
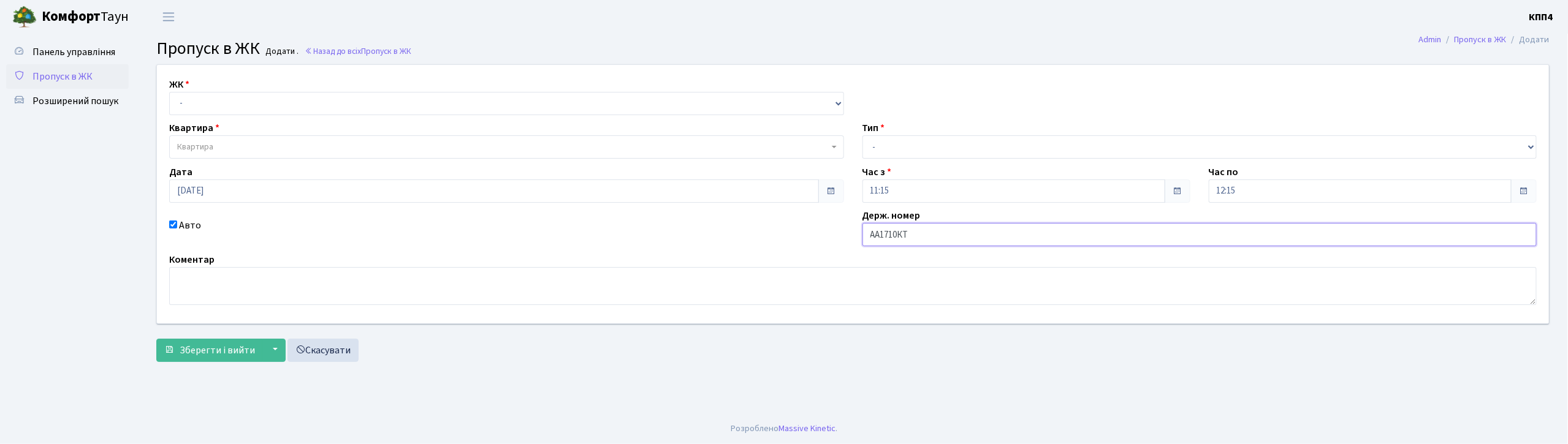
type input "АА1710КТ"
click at [325, 102] on select "- КТ, вул. Регенераторна, 4 КТ2, просп. Соборності, 17 КТ3, вул. Березнева, 16 …" at bounding box center [507, 104] width 675 height 24
select select "271"
click at [170, 92] on select "- КТ, вул. Регенераторна, 4 КТ2, просп. Соборності, 17 КТ3, вул. Березнева, 16 …" at bounding box center [507, 104] width 675 height 24
select select
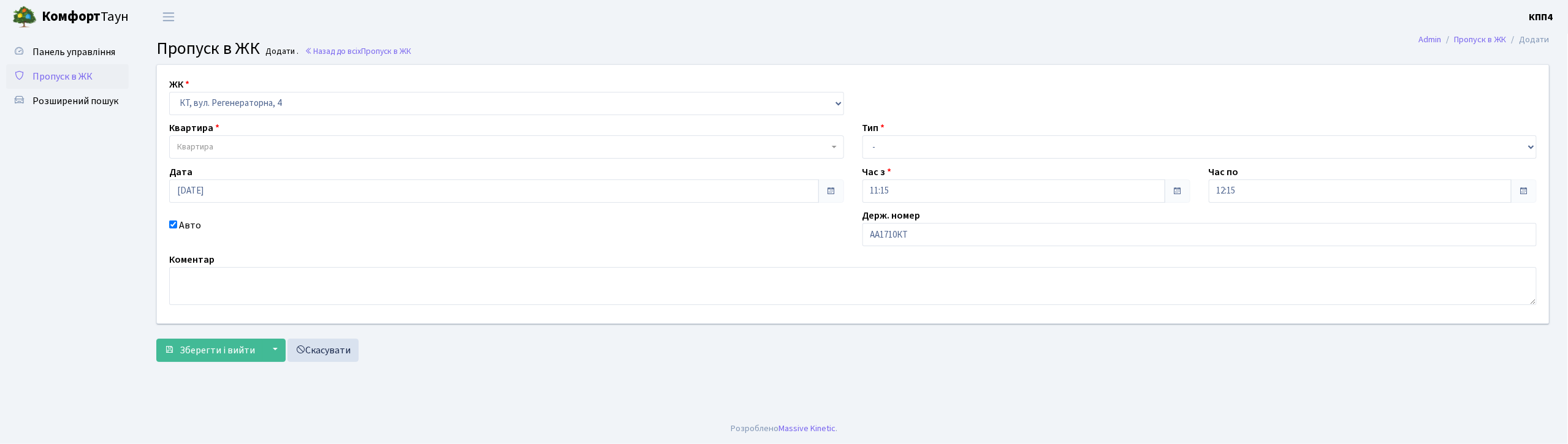
click at [292, 148] on span "Квартира" at bounding box center [503, 147] width 652 height 12
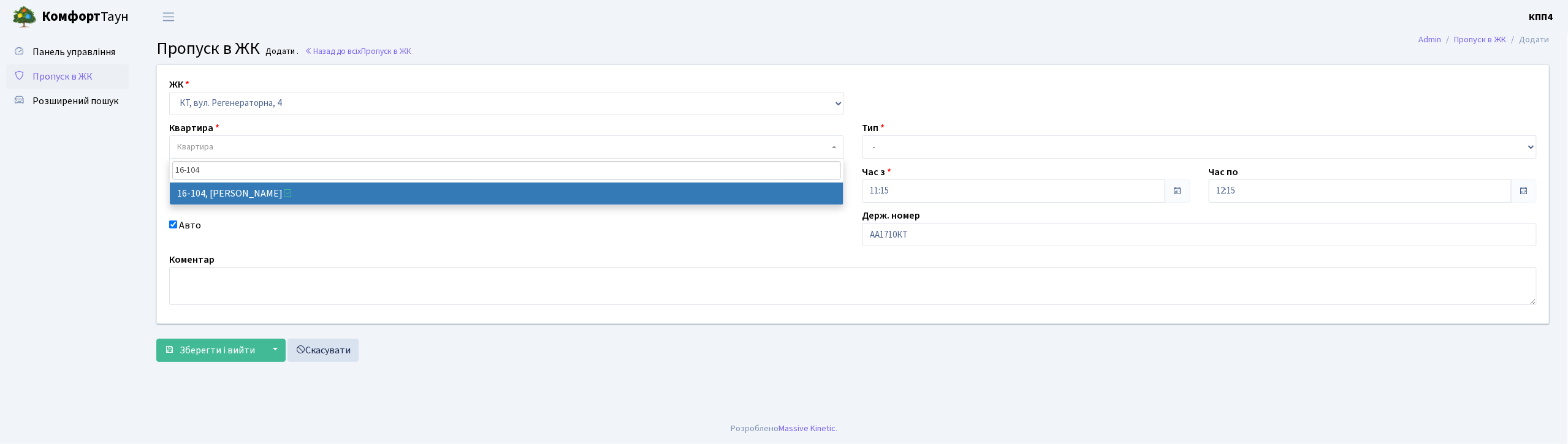
type input "16-104"
select select "8665"
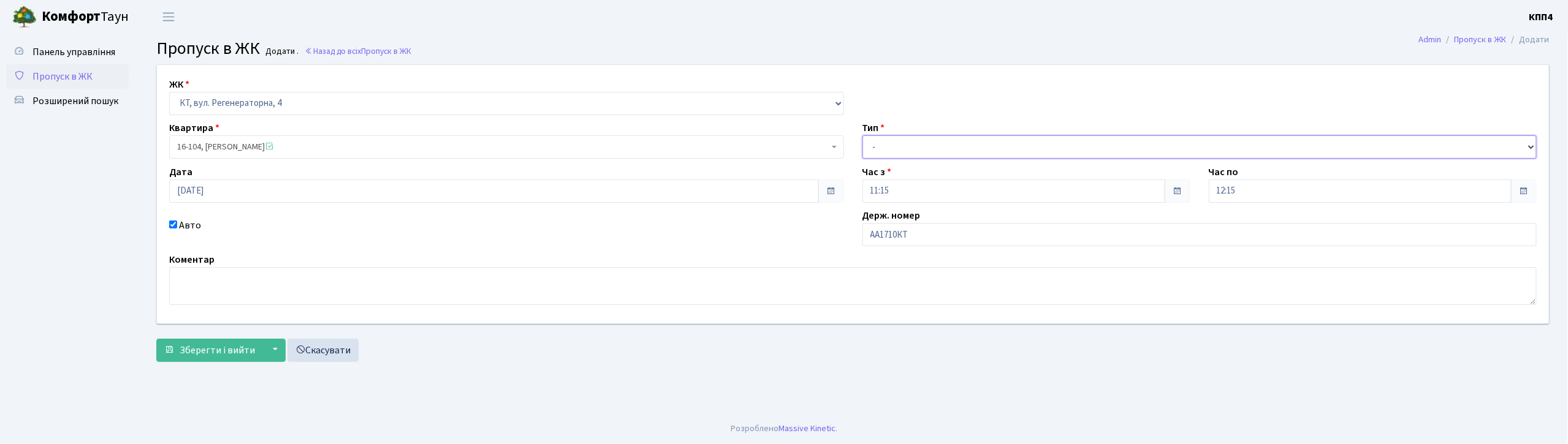
drag, startPoint x: 898, startPoint y: 146, endPoint x: 900, endPoint y: 152, distance: 6.3
click at [898, 146] on select "- Доставка Таксі Гості Сервіс" at bounding box center [1200, 147] width 675 height 24
select select "3"
click at [863, 135] on select "- Доставка Таксі Гості Сервіс" at bounding box center [1200, 147] width 675 height 24
click at [230, 354] on span "Зберегти і вийти" at bounding box center [217, 350] width 75 height 14
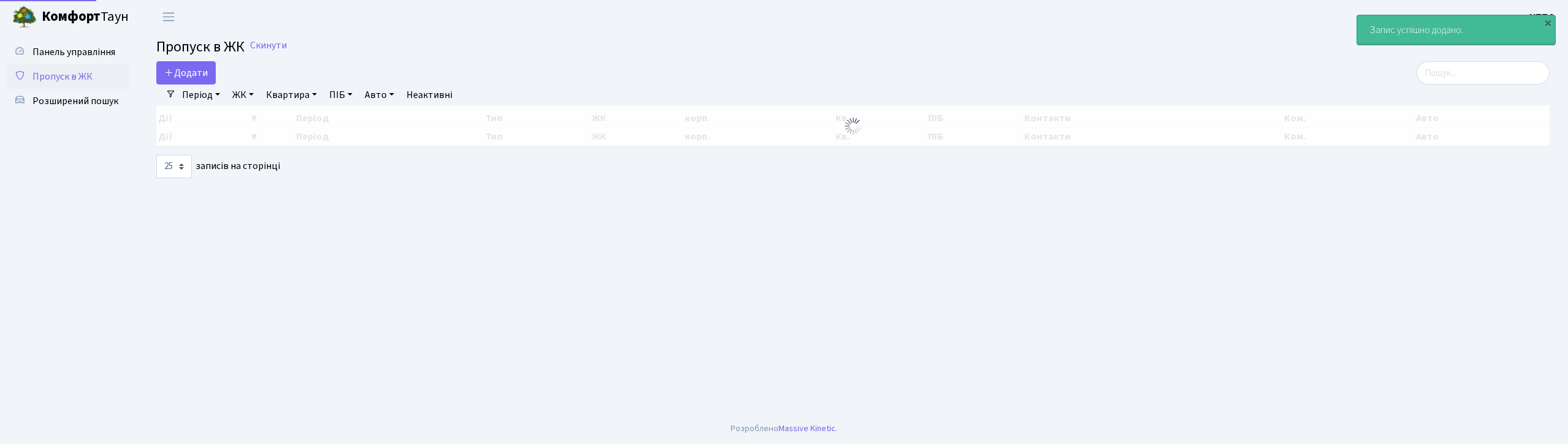
select select "25"
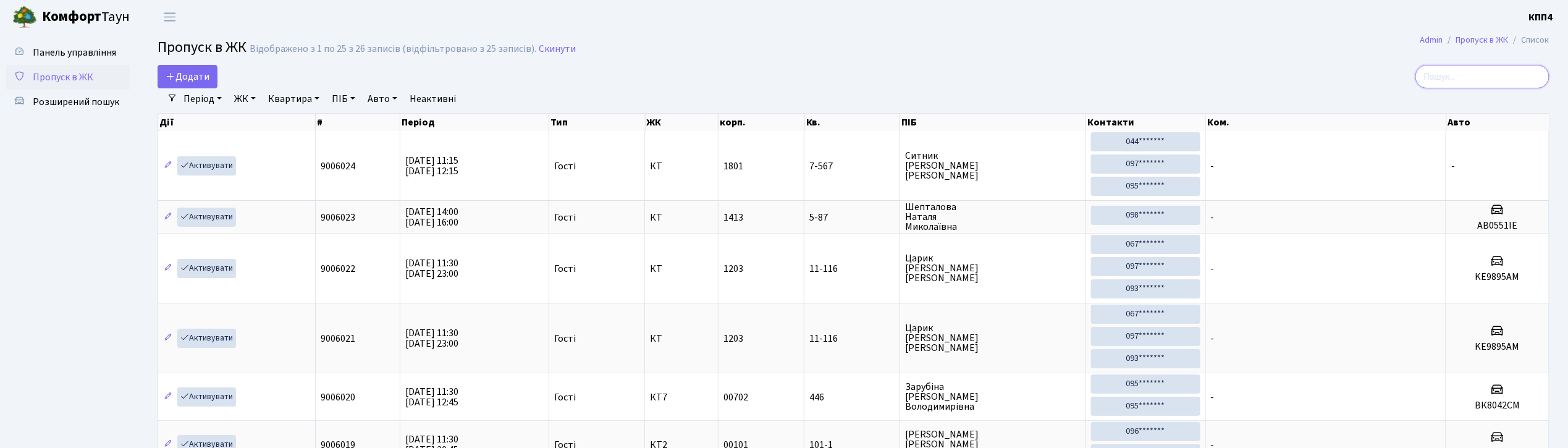
click at [1471, 84] on input "search" at bounding box center [1483, 76] width 134 height 24
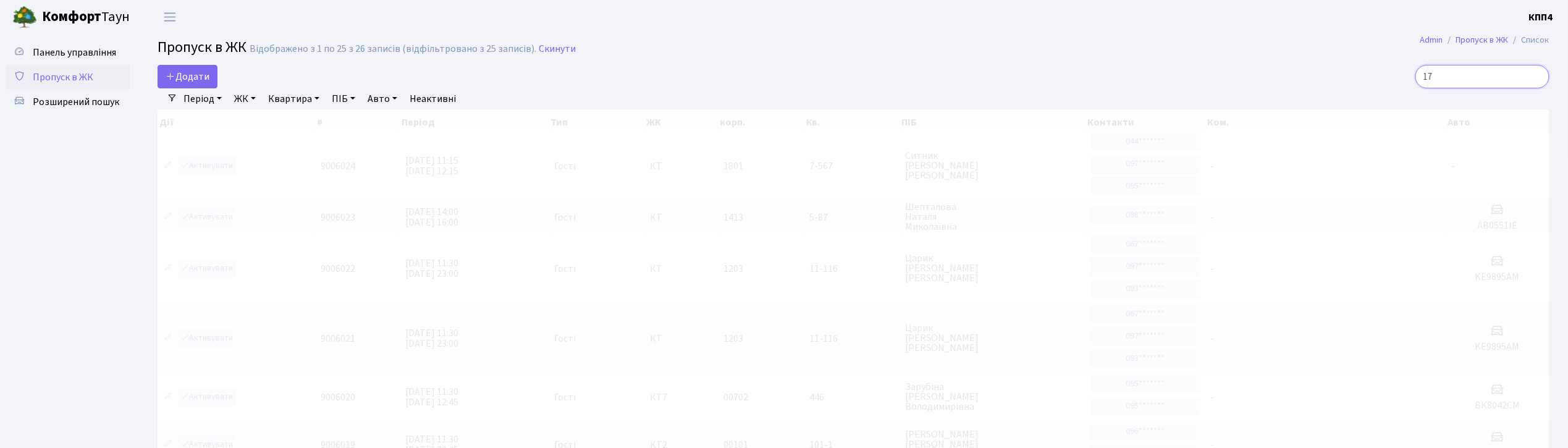
type input "1"
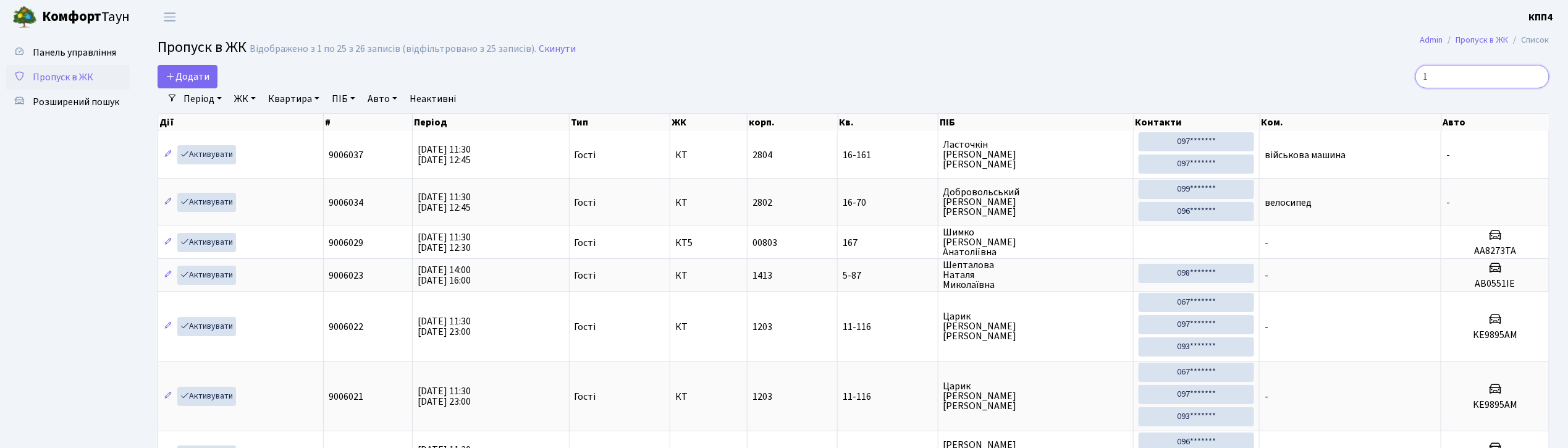
type input "1"
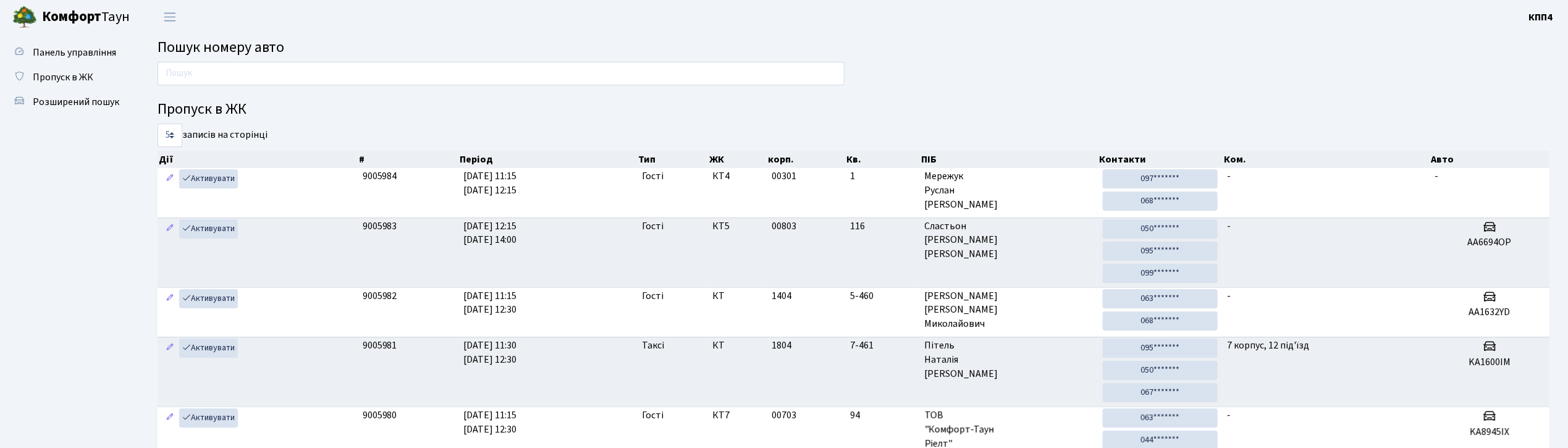
click at [492, 62] on input "text" at bounding box center [501, 74] width 687 height 24
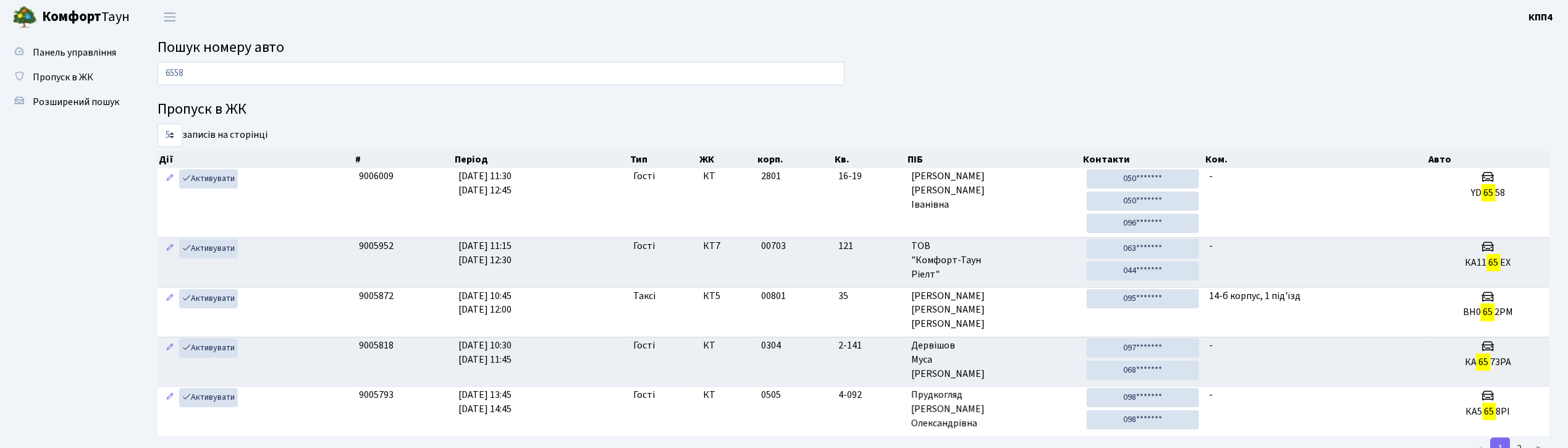
type input "6558"
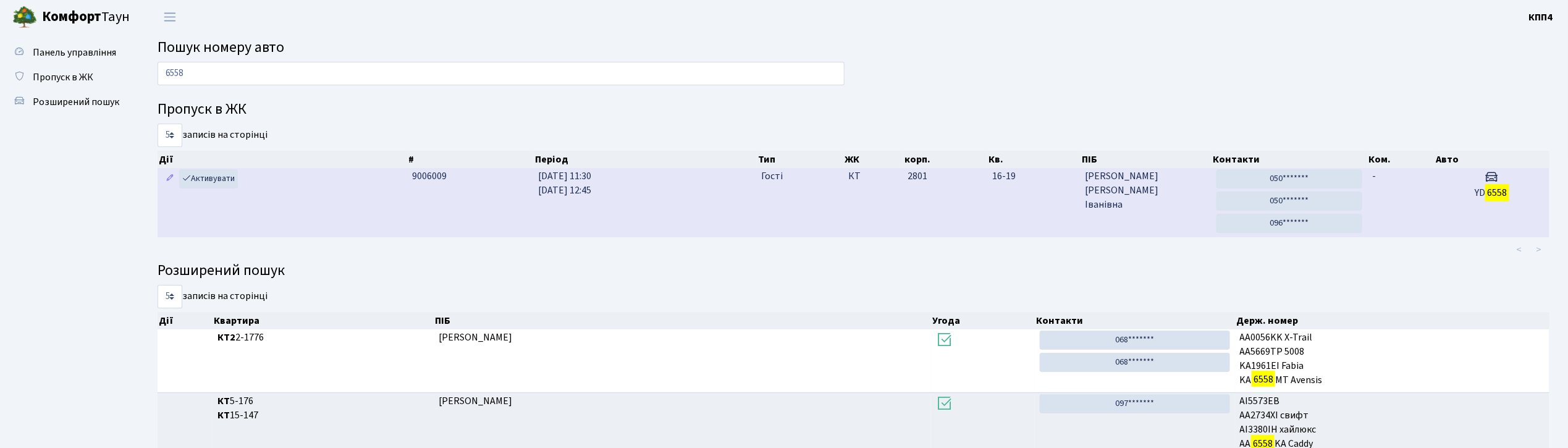
click at [1432, 206] on td "-" at bounding box center [1401, 203] width 67 height 69
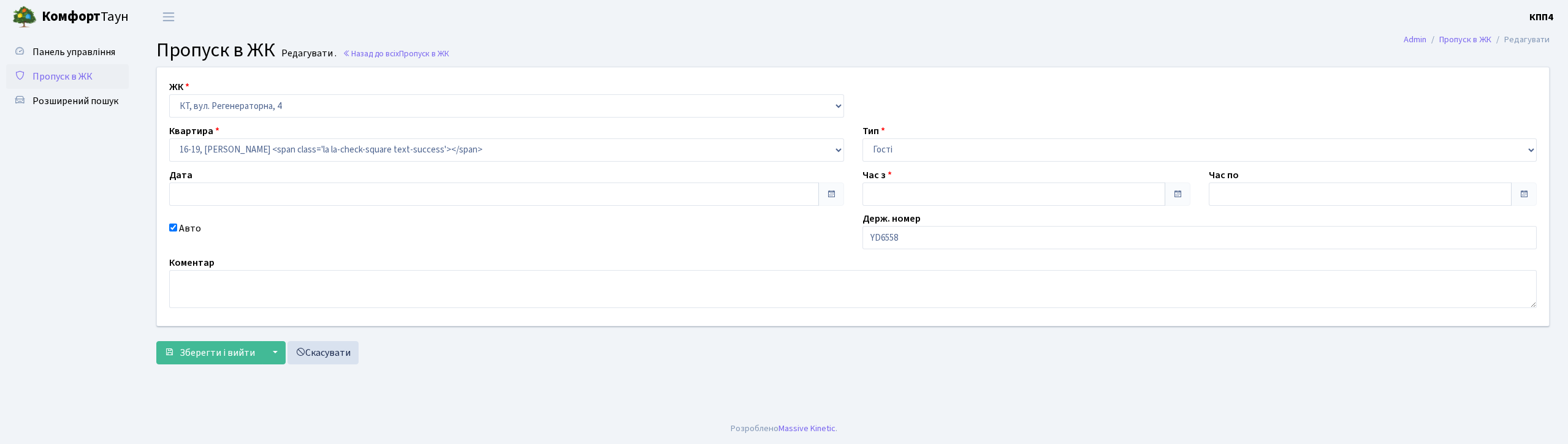
type input "[DATE]"
type input "11:30"
type input "12:45"
checkbox input "true"
drag, startPoint x: 878, startPoint y: 238, endPoint x: 861, endPoint y: 239, distance: 17.0
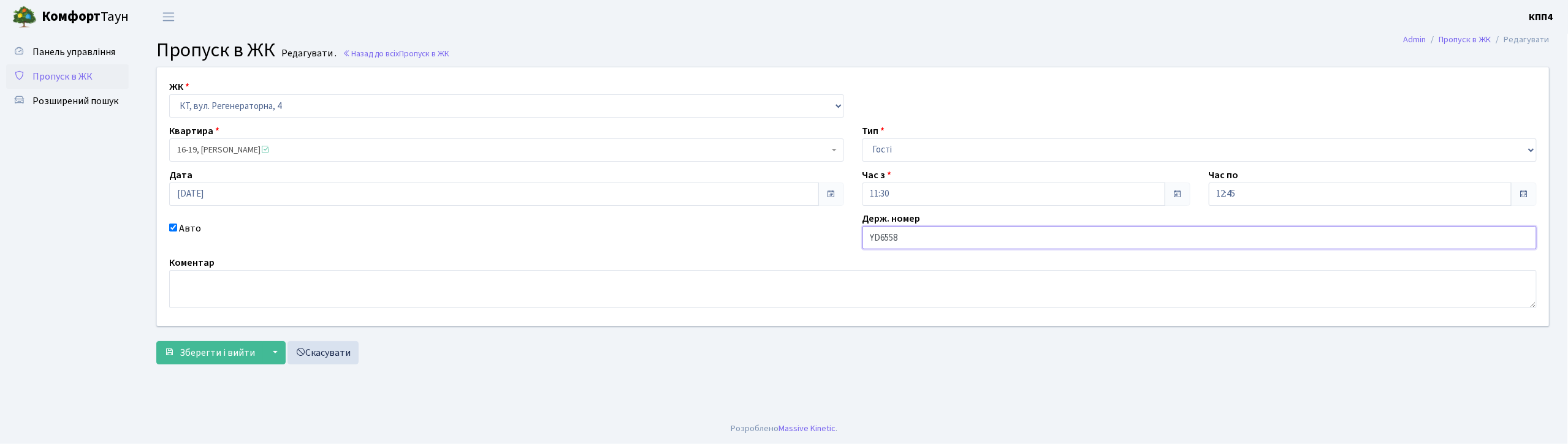
click at [861, 239] on div "Держ. номер YD6558" at bounding box center [1200, 230] width 693 height 38
click at [906, 238] on input "YD6558" at bounding box center [1200, 237] width 675 height 24
click at [881, 238] on input "YD6558" at bounding box center [1200, 237] width 675 height 24
paste input "YD"
click at [868, 239] on input "6558YD" at bounding box center [1200, 237] width 675 height 24
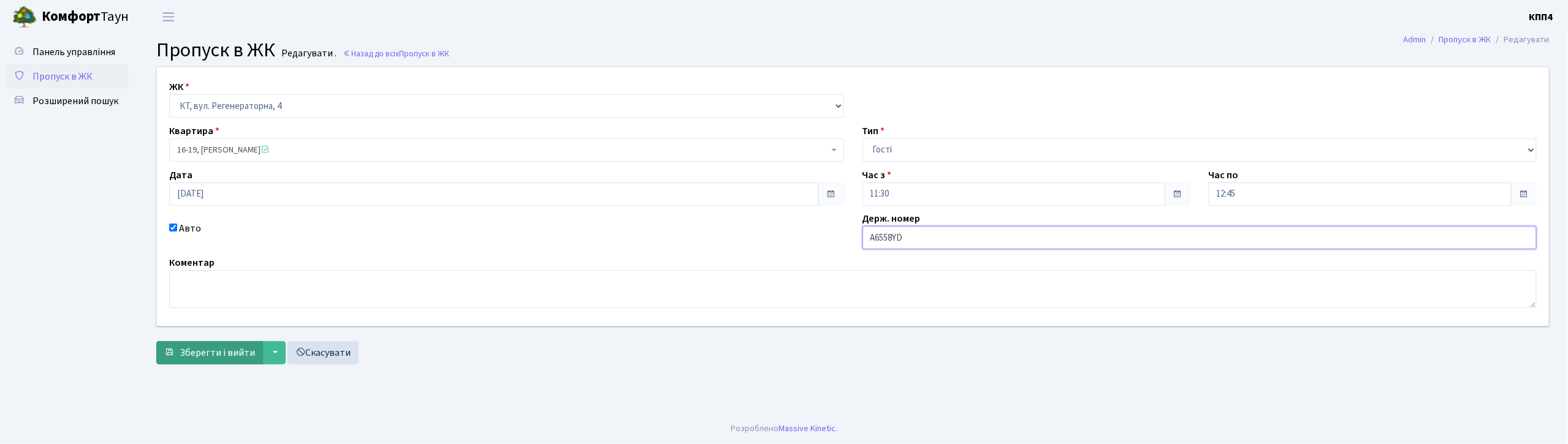
type input "А6558YD"
click at [221, 345] on button "Зберегти і вийти" at bounding box center [210, 352] width 107 height 24
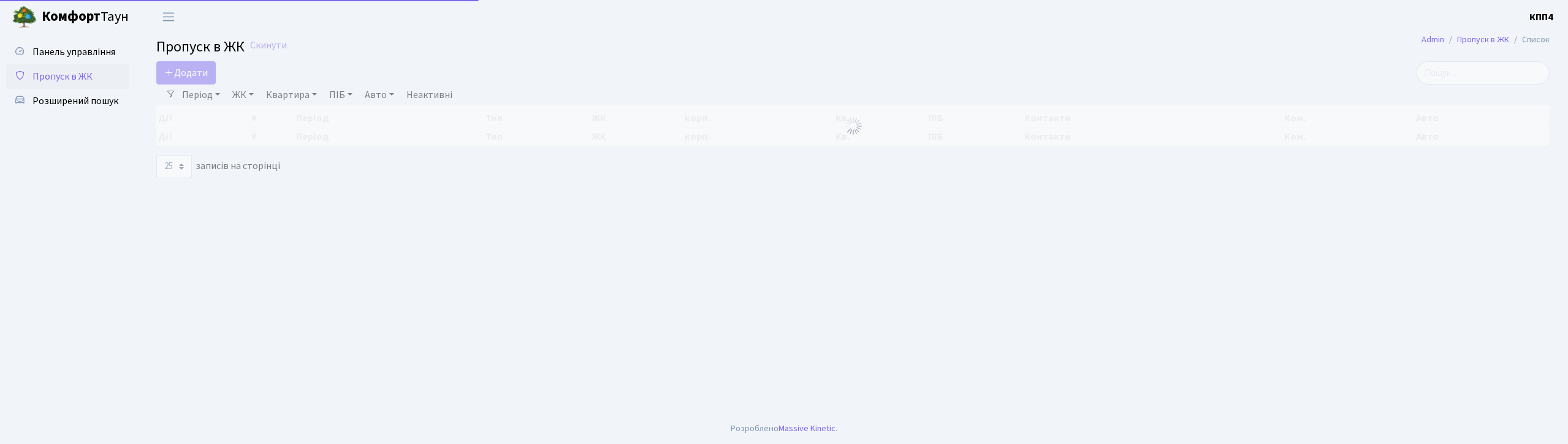
select select "25"
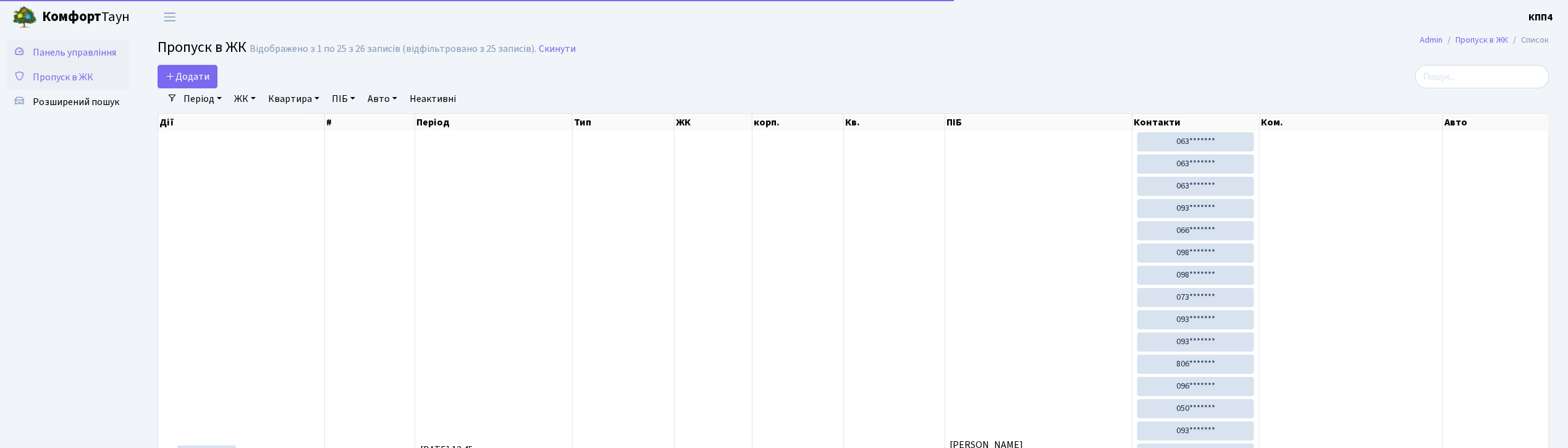
click at [110, 52] on span "Панель управління" at bounding box center [74, 52] width 84 height 14
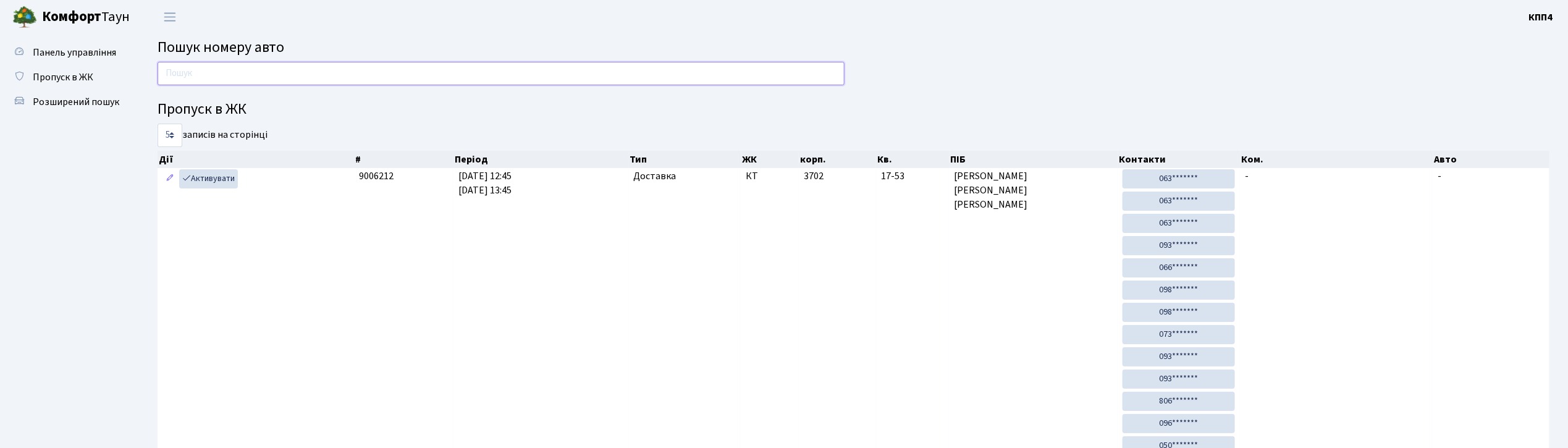
click at [603, 63] on input "text" at bounding box center [501, 74] width 687 height 24
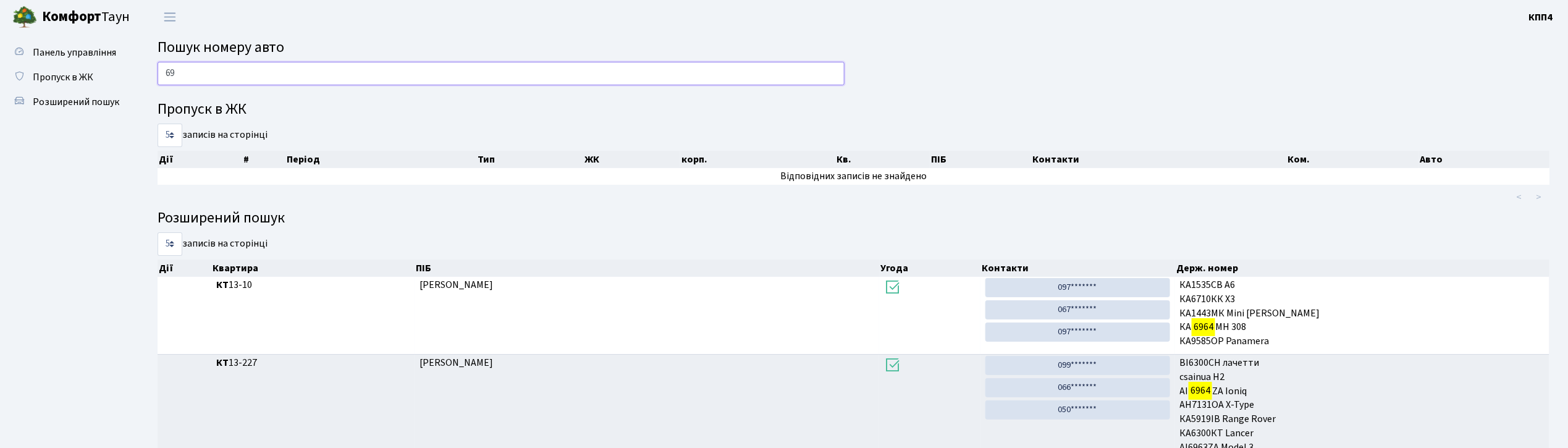
type input "6"
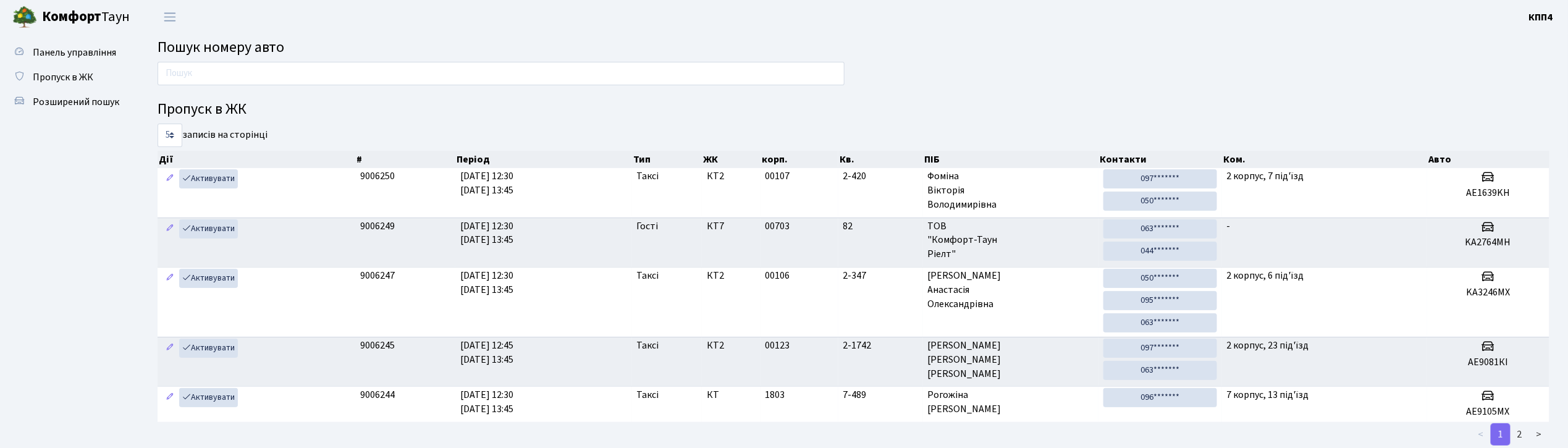
click at [249, 87] on div at bounding box center [501, 76] width 706 height 30
click at [337, 74] on input "text" at bounding box center [501, 74] width 687 height 24
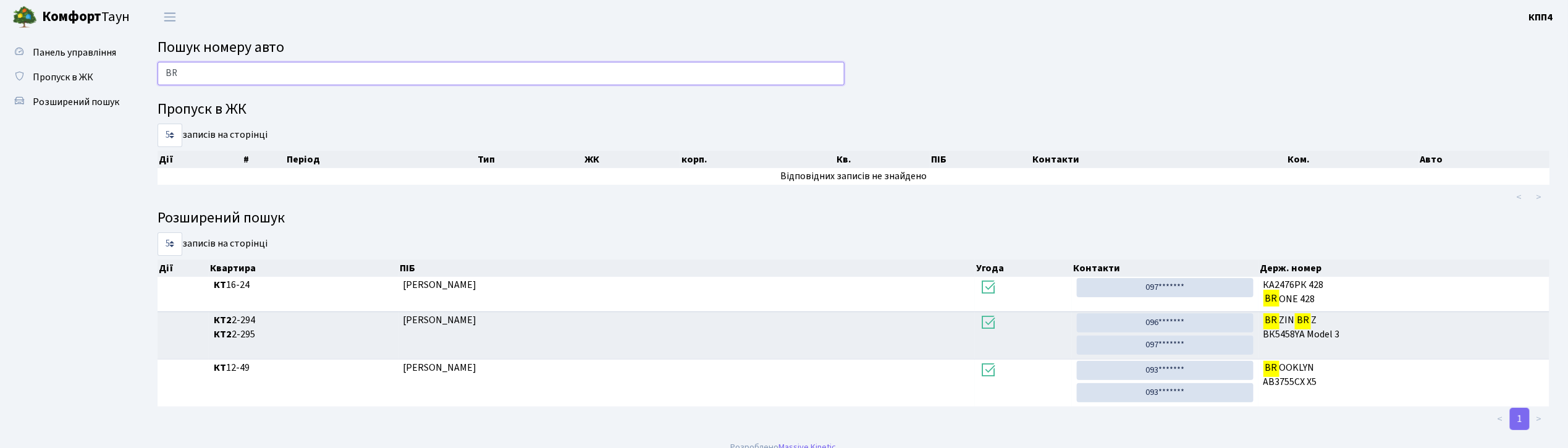
type input "B"
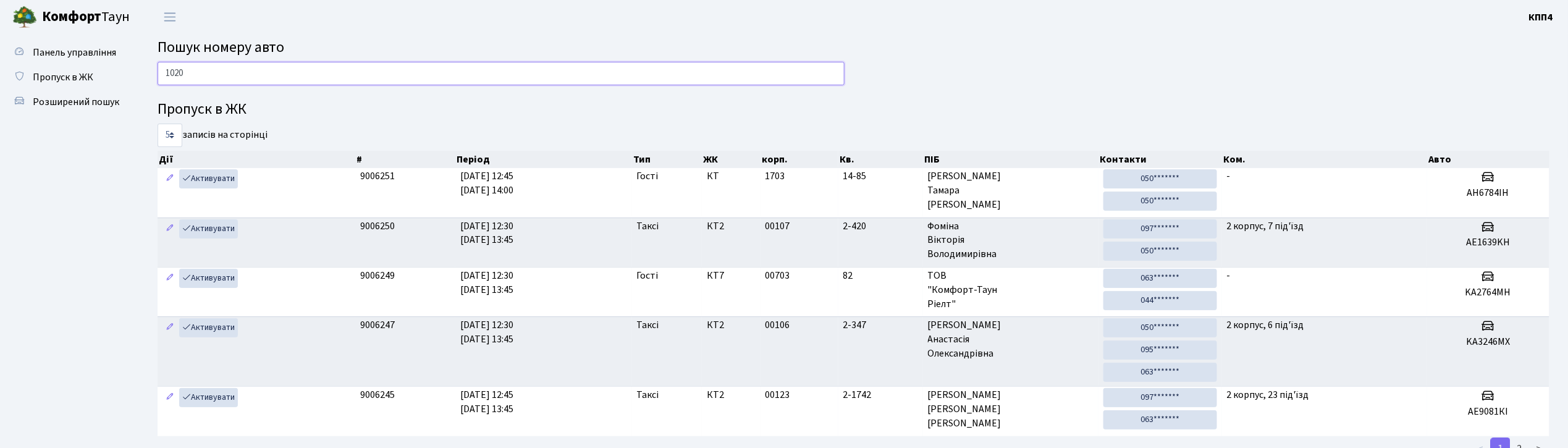
type input "1020"
